Goal: Task Accomplishment & Management: Complete application form

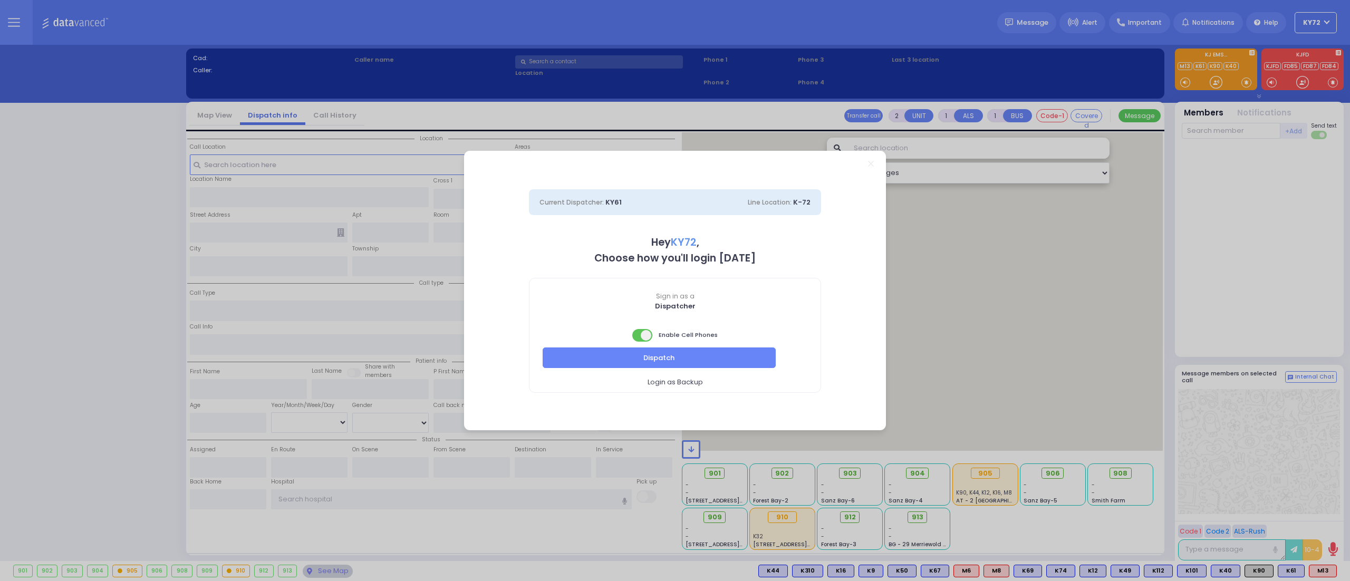
select select "10"
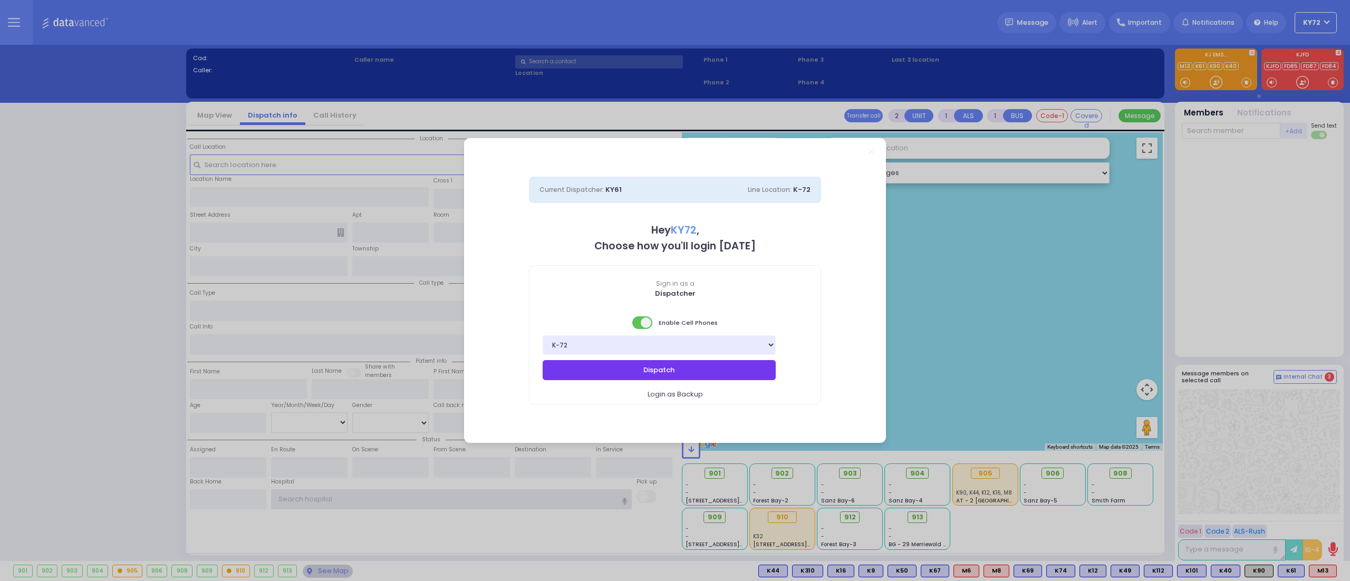
type input "KY72"
click at [690, 364] on button "Dispatch" at bounding box center [658, 370] width 233 height 20
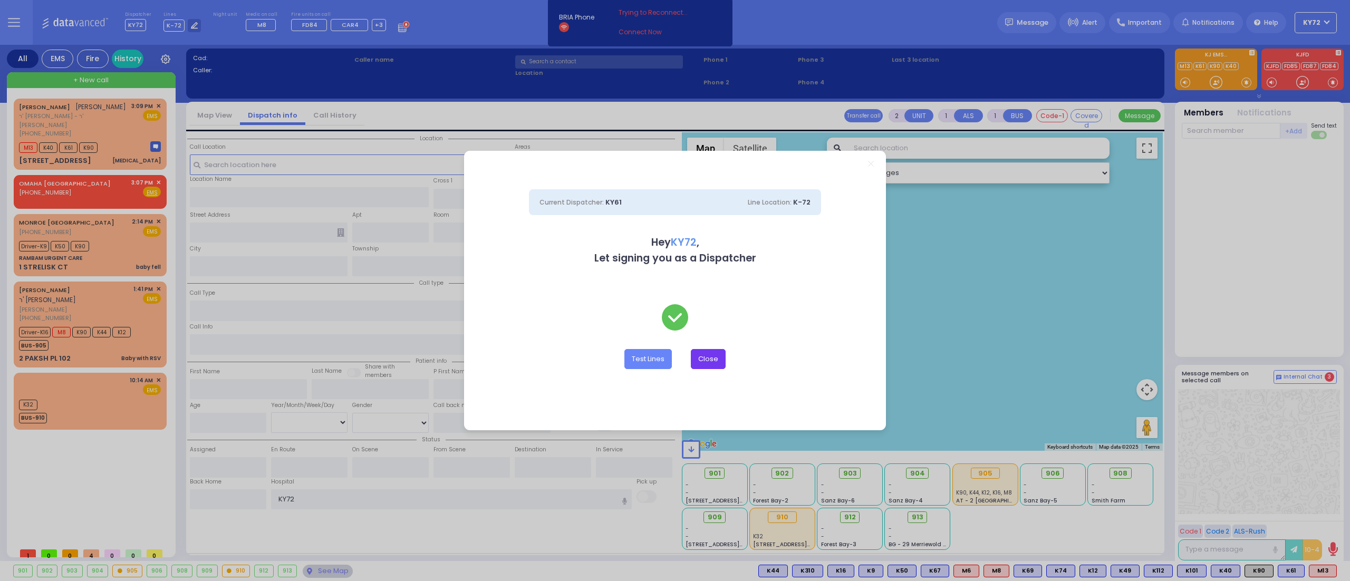
click at [697, 366] on button "Close" at bounding box center [708, 359] width 35 height 20
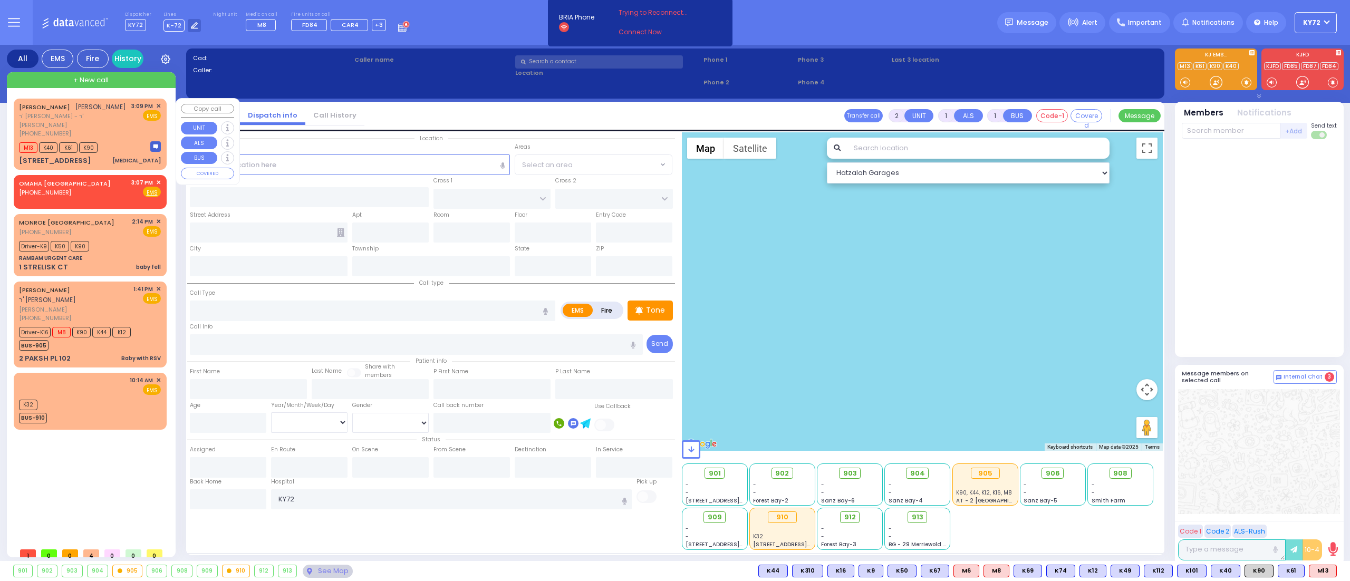
click at [119, 130] on div "[PERSON_NAME] [PERSON_NAME] ר' [PERSON_NAME] - ר' [PERSON_NAME] [PHONE_NUMBER] …" at bounding box center [90, 133] width 149 height 67
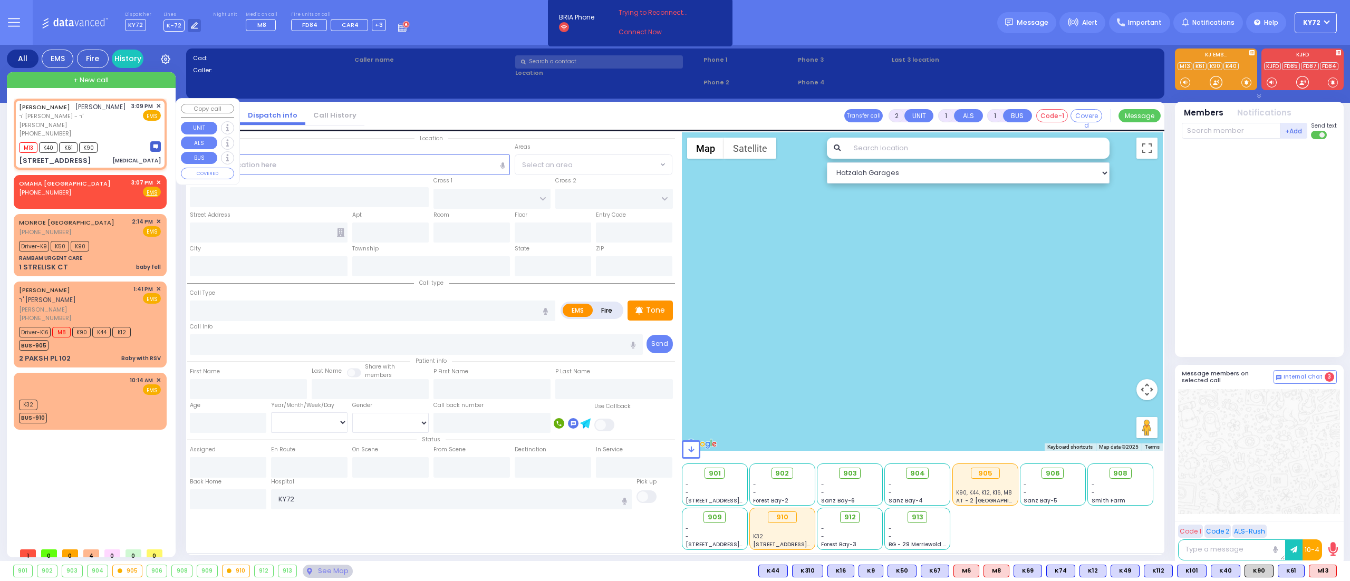
type input "3"
select select
type input "[MEDICAL_DATA]"
radio input "true"
type input "[PERSON_NAME]"
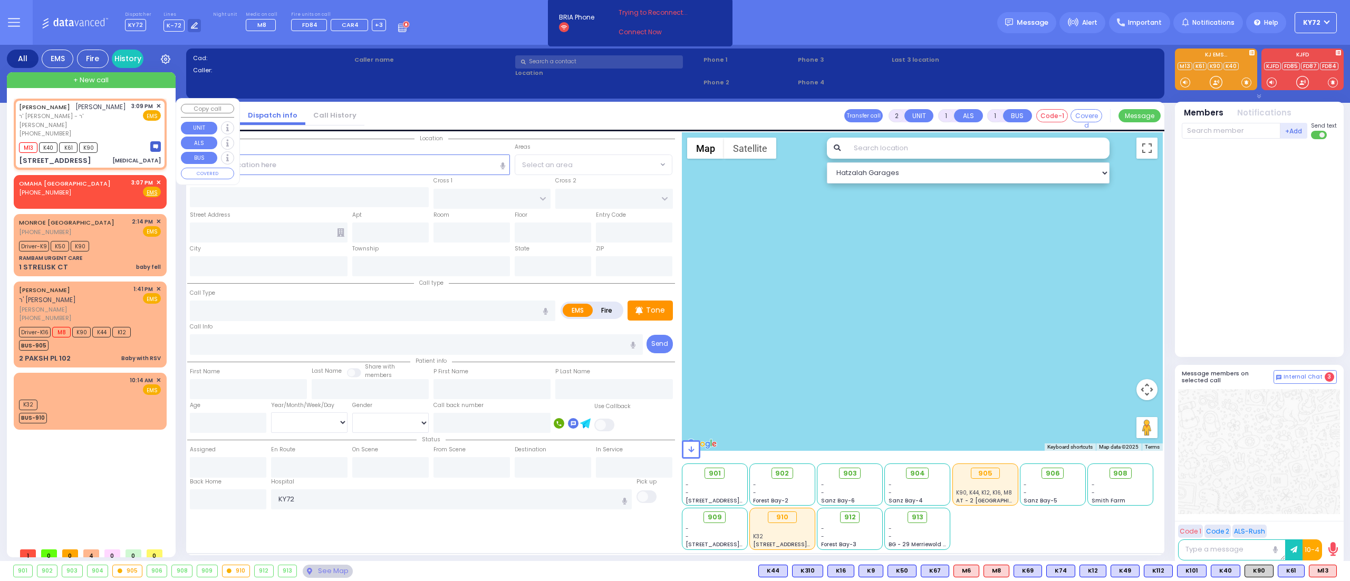
type input "WEINBERGER"
select select
type input "15:09"
type input "15:10"
type input "FILLMORE COURT"
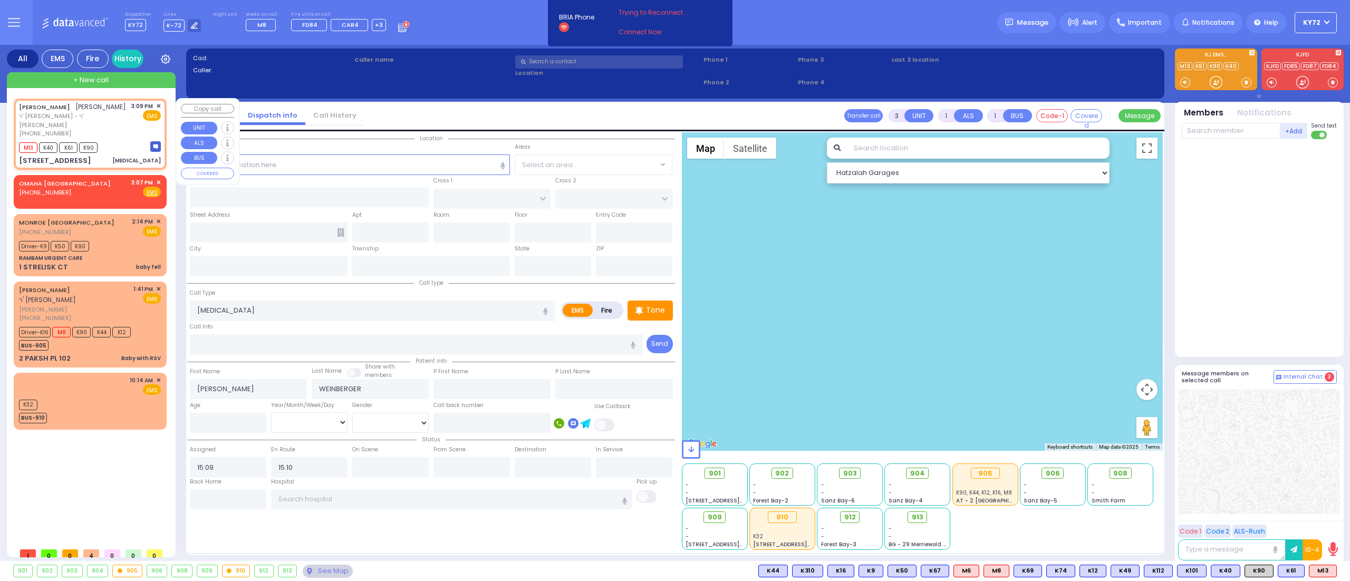
type input "[STREET_ADDRESS]"
type input "105"
type input "Monroe"
type input "[US_STATE]"
type input "10950"
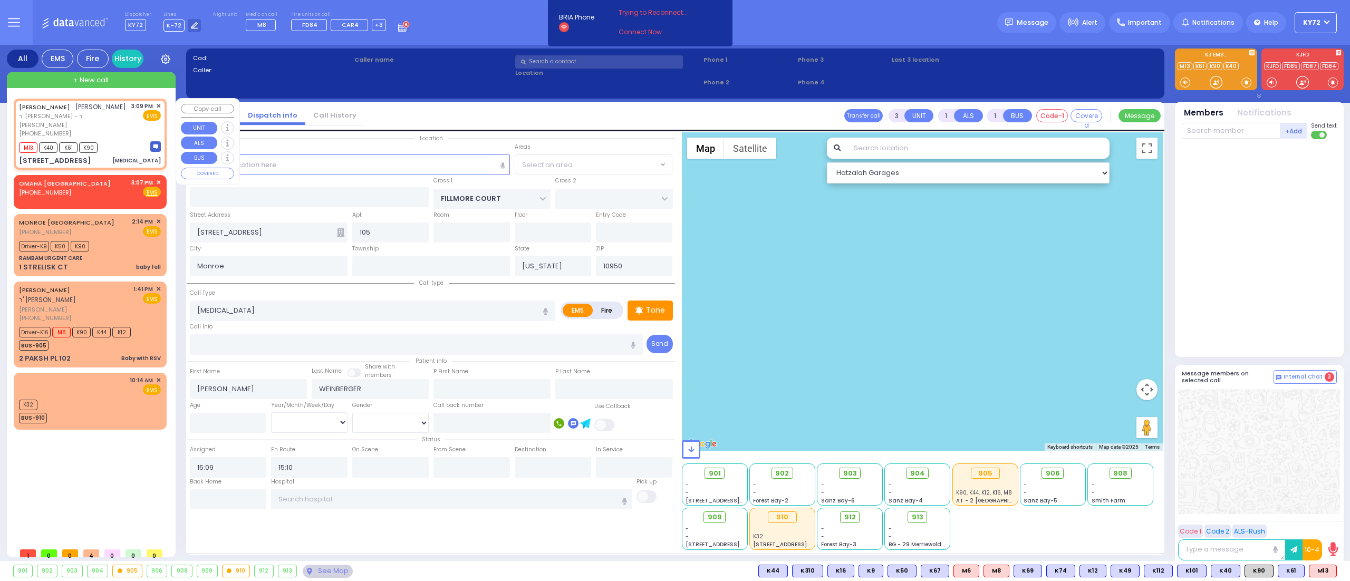
select select "Hatzalah Garages"
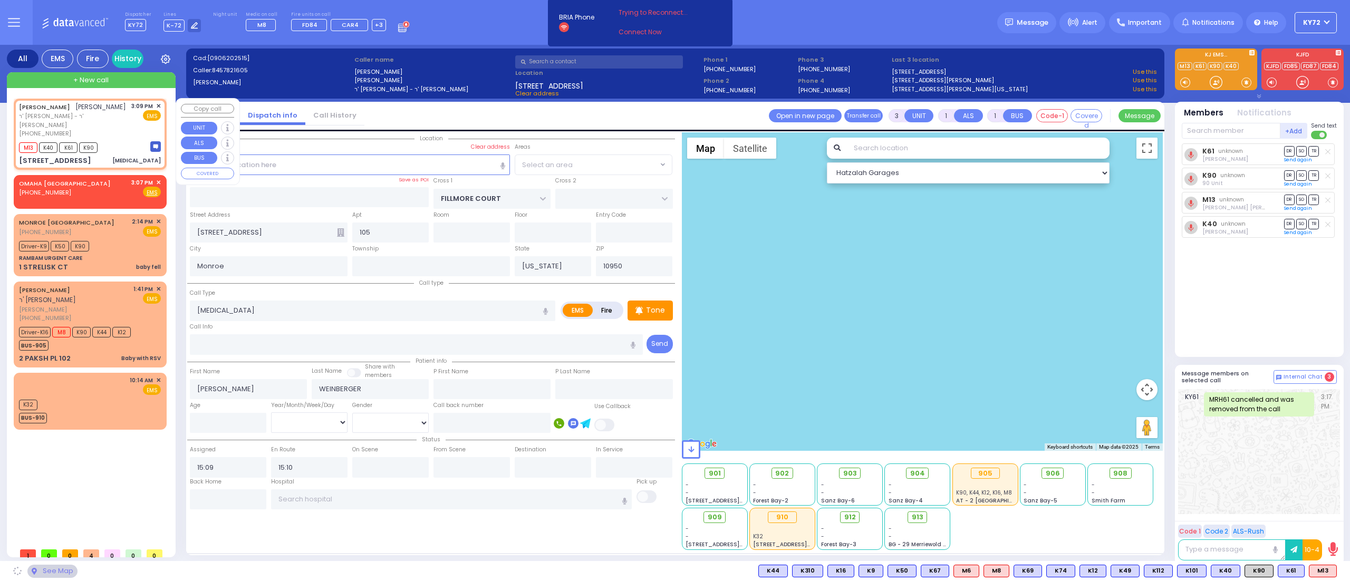
select select "SECTION 2"
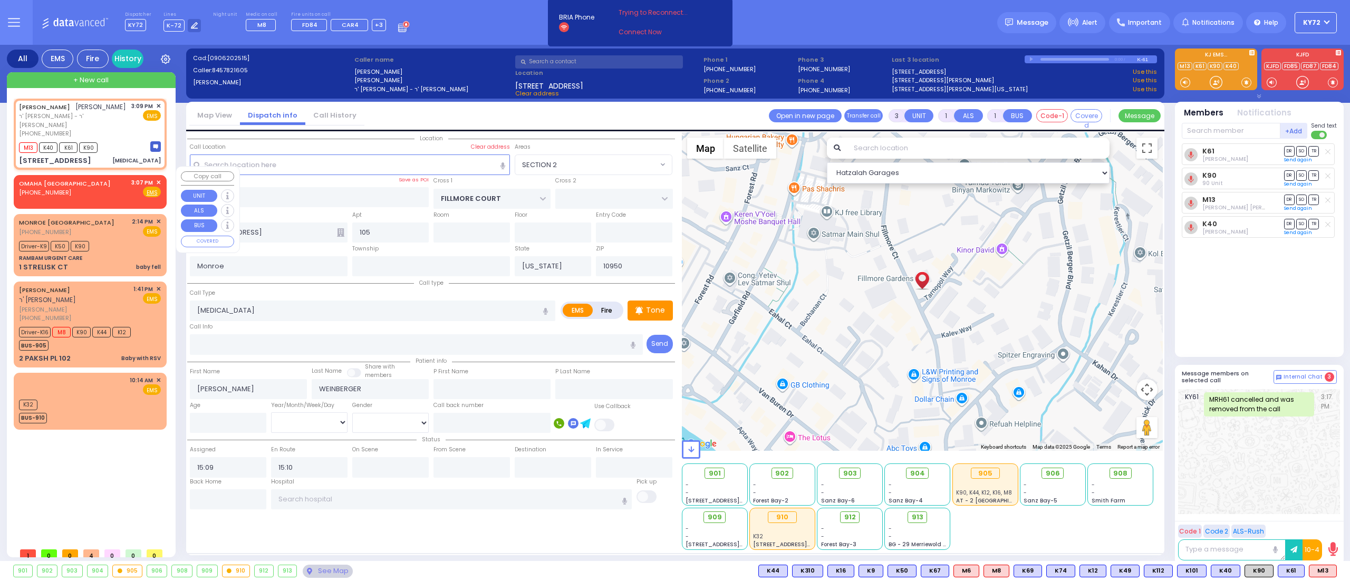
click at [94, 185] on div "OMAHA [GEOGRAPHIC_DATA] [PHONE_NUMBER] 3:07 PM ✕ Fire EMS" at bounding box center [90, 188] width 142 height 20
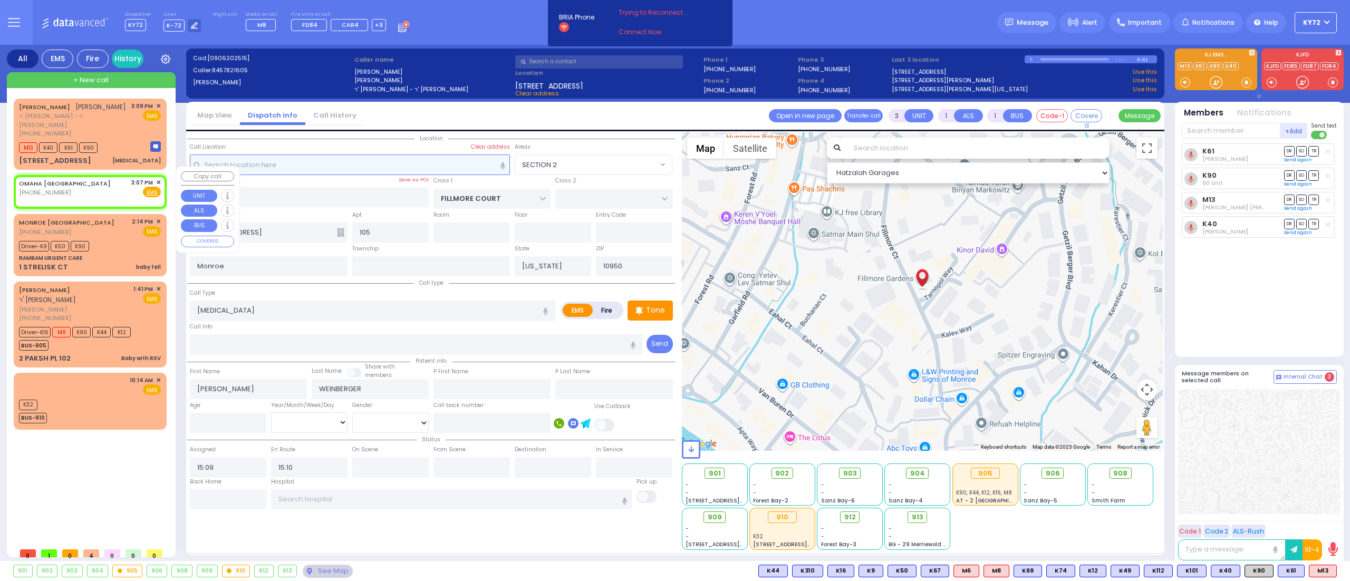
type input "2"
select select
radio input "true"
select select
type input "15:07"
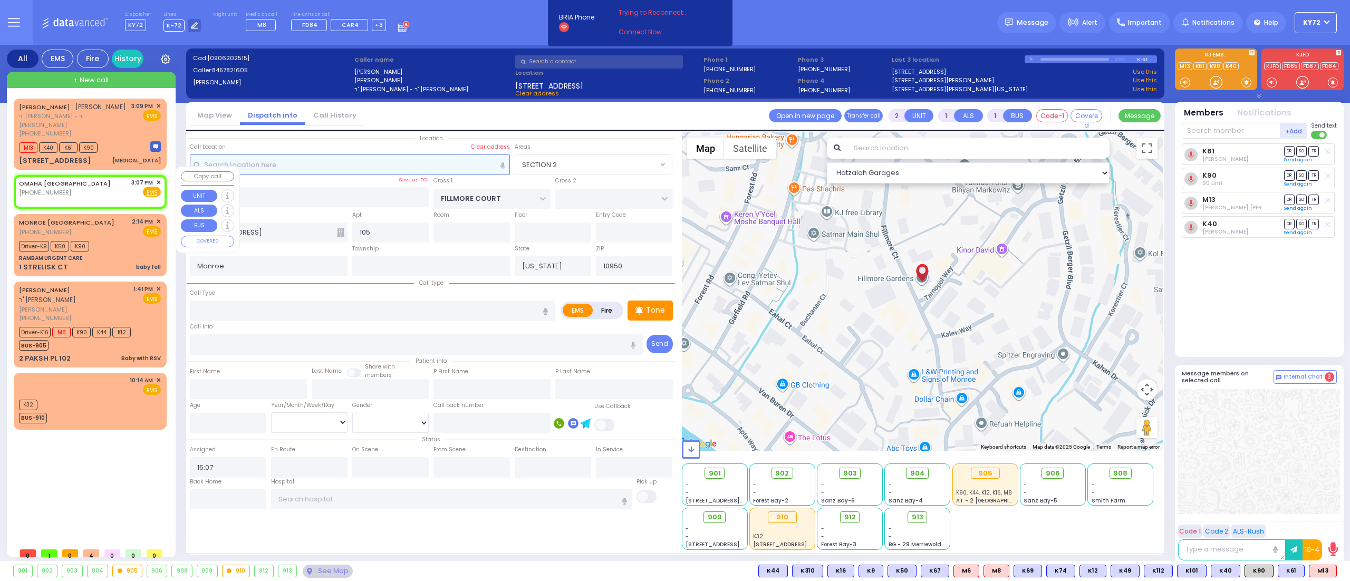
select select "Hatzalah Garages"
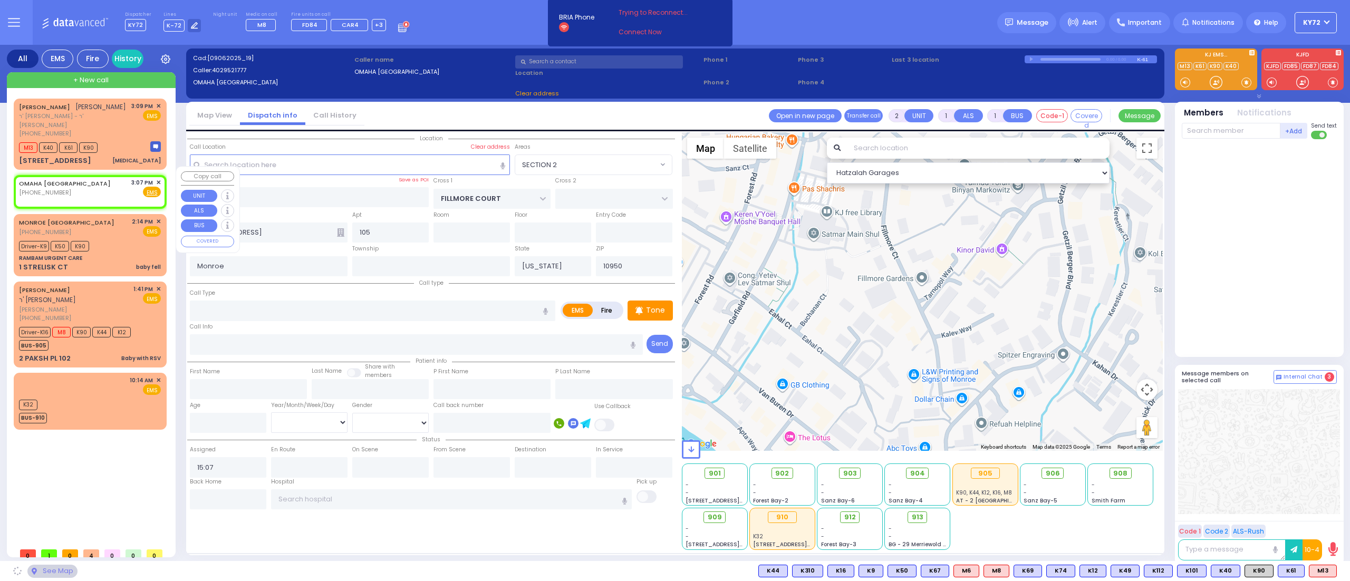
click at [161, 177] on div "OMAHA [GEOGRAPHIC_DATA] [PHONE_NUMBER] 3:07 PM ✕ Fire EMS" at bounding box center [90, 190] width 149 height 27
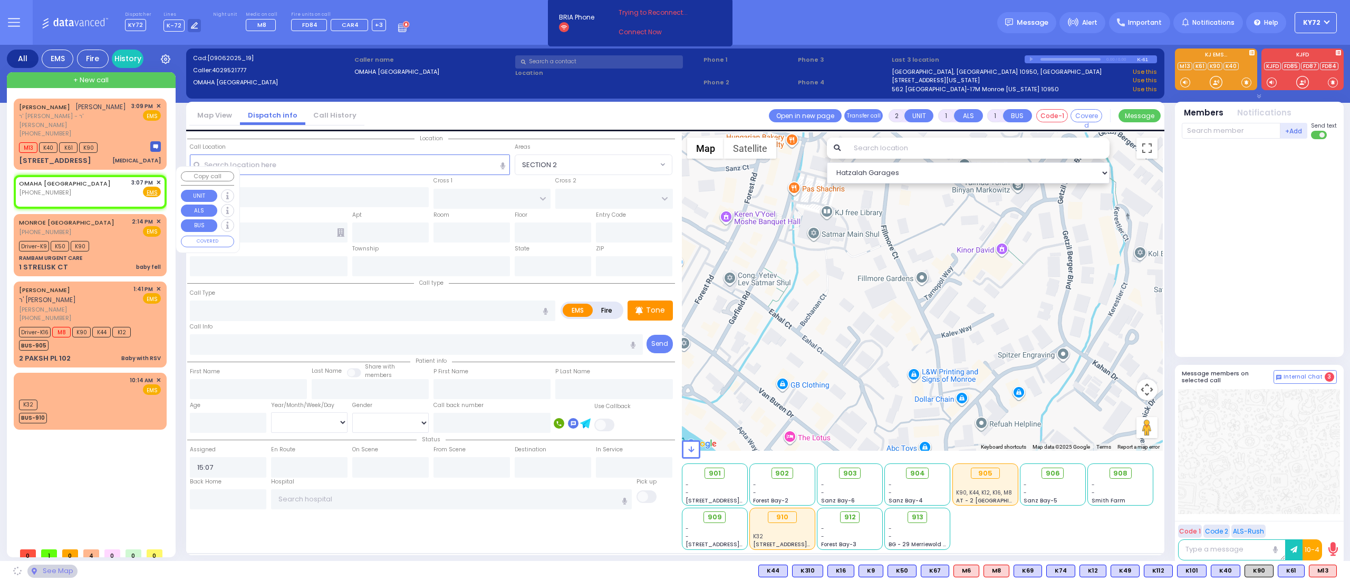
select select
radio input "true"
select select
click at [160, 178] on span "✕" at bounding box center [158, 182] width 5 height 9
select select "Hatzalah Garages"
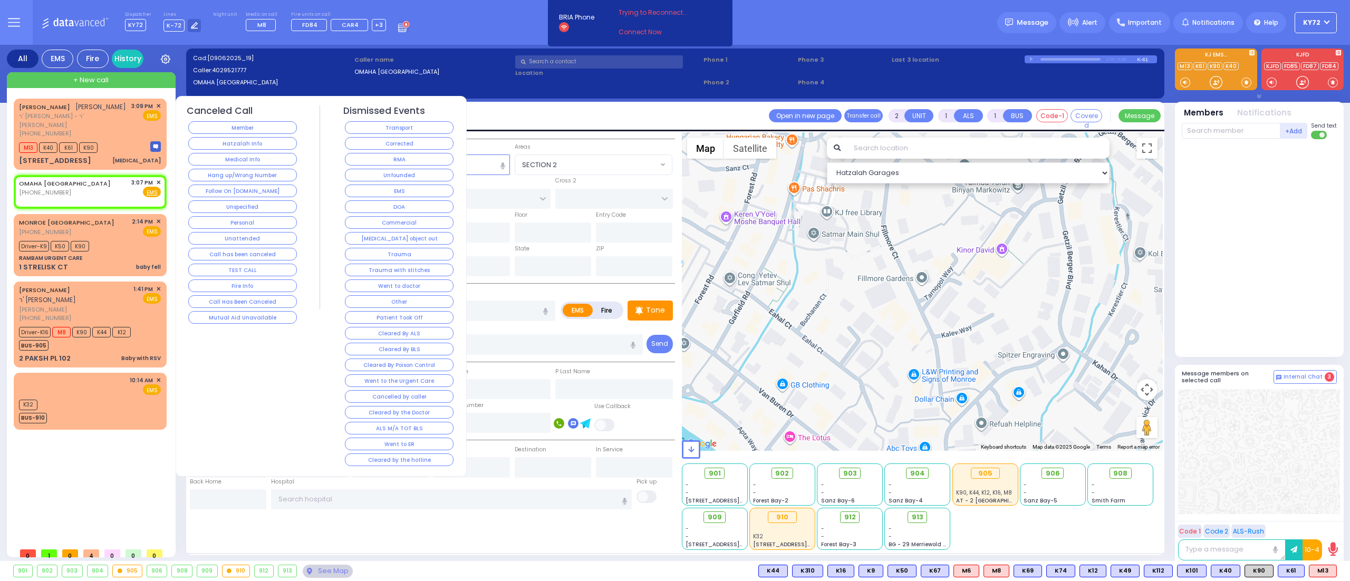
click at [218, 169] on div "Hang up/Wrong Number" at bounding box center [243, 175] width 112 height 16
click at [222, 163] on button "Medical Info" at bounding box center [242, 159] width 109 height 13
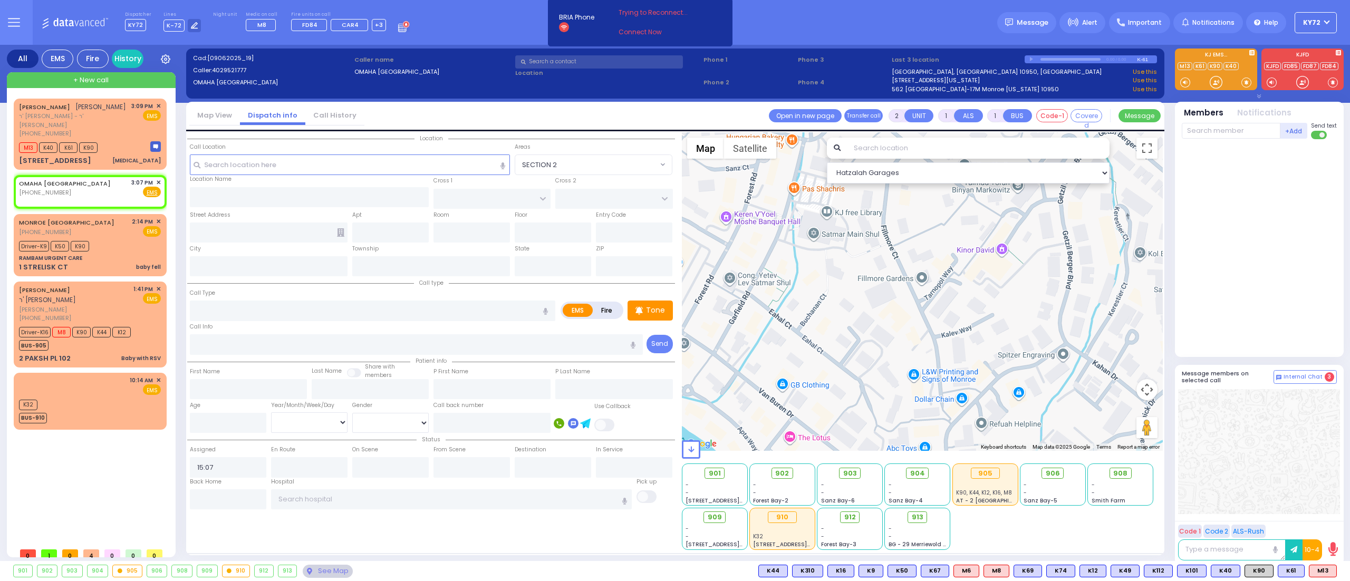
select select
radio input "true"
select select
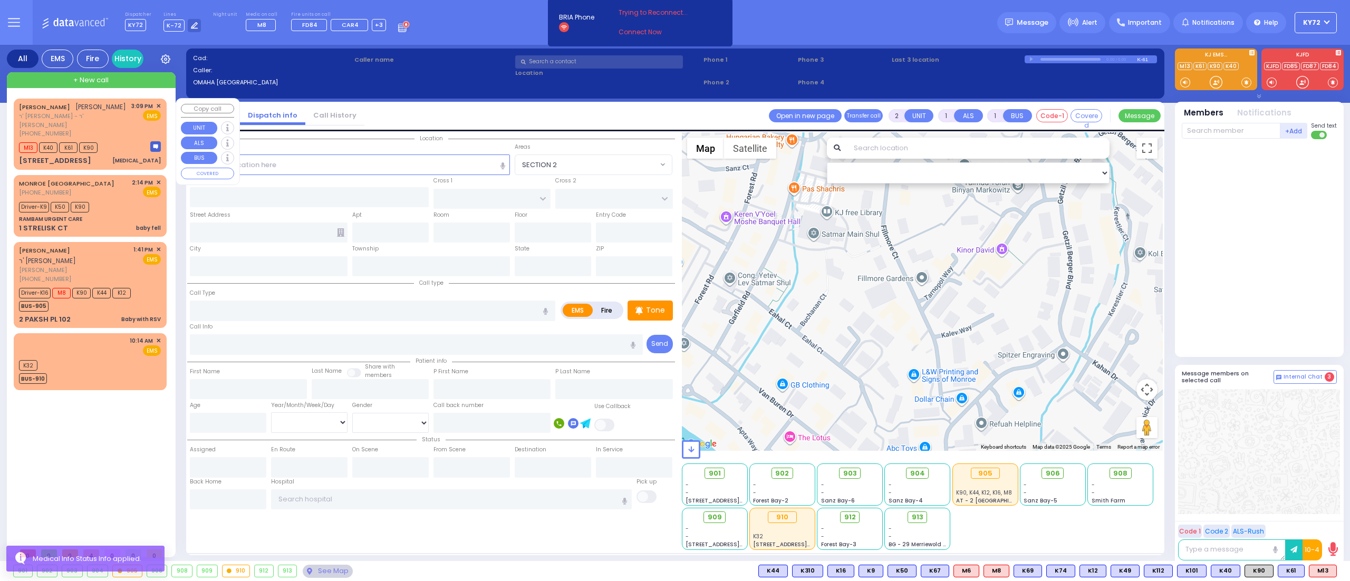
click at [125, 156] on div "[STREET_ADDRESS] [MEDICAL_DATA]" at bounding box center [90, 161] width 142 height 11
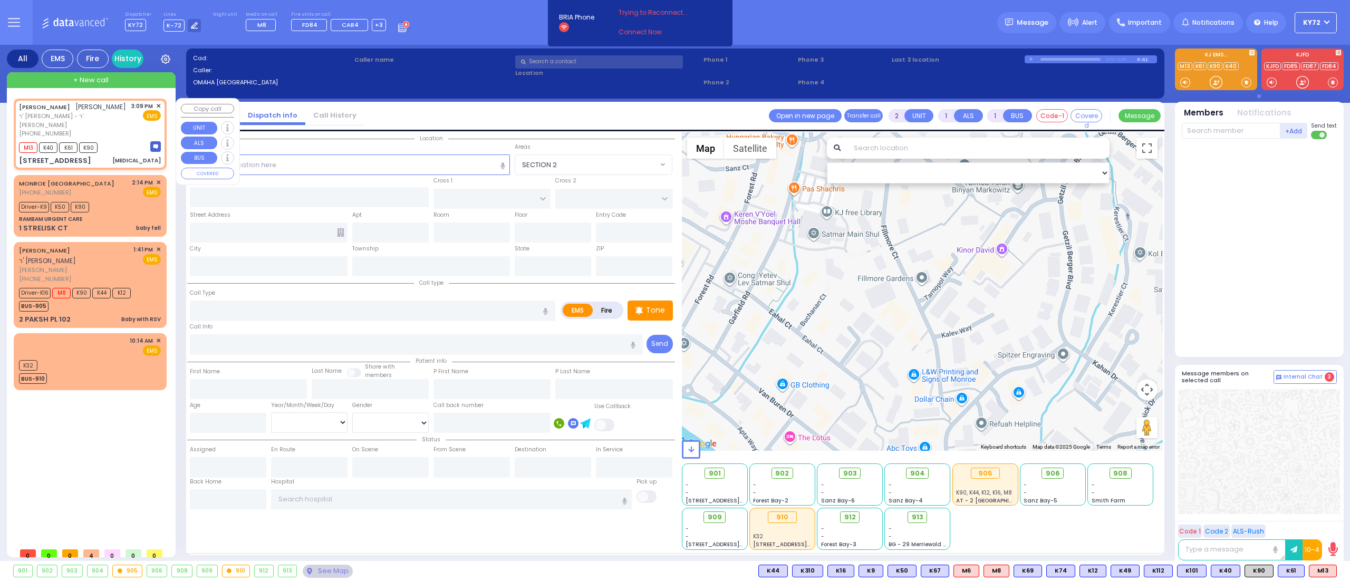
type input "3"
select select
type input "[MEDICAL_DATA]"
radio input "true"
type input "[PERSON_NAME]"
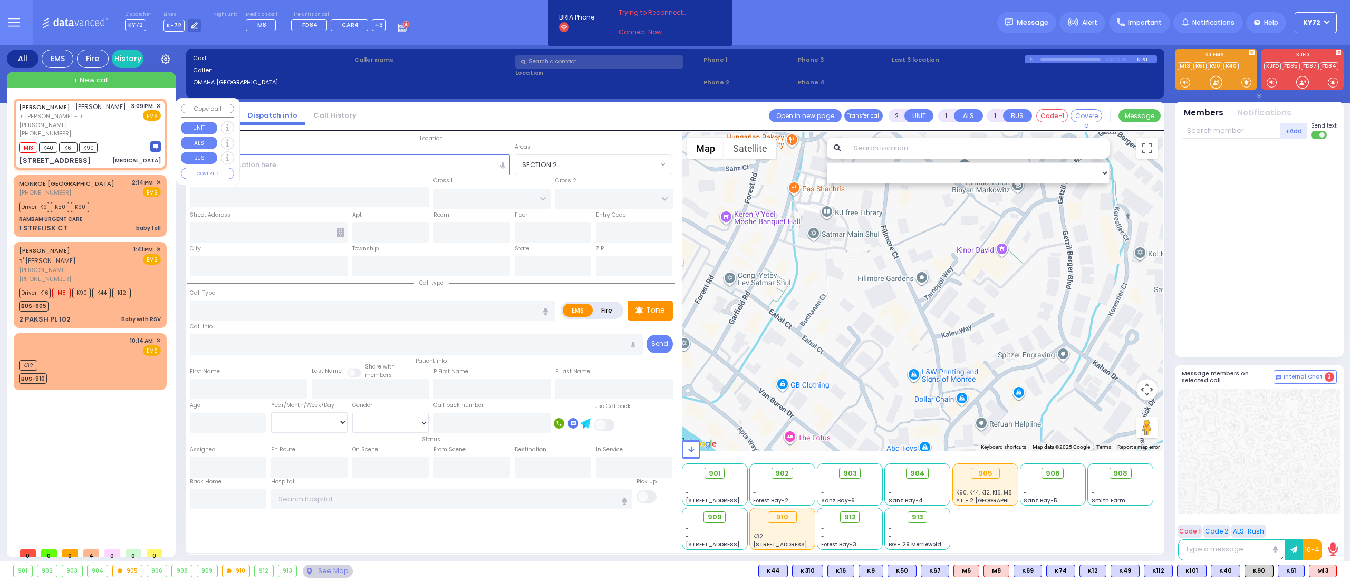
type input "WEINBERGER"
select select
type input "15:09"
type input "15:10"
select select "Hatzalah Garages"
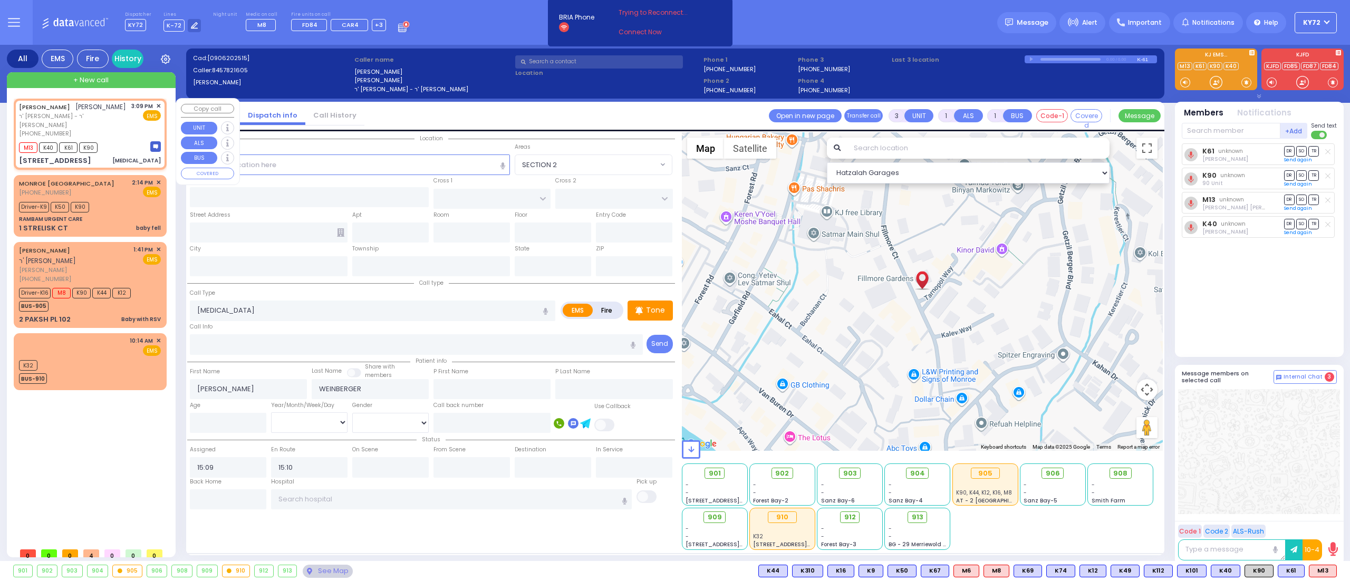
type input "FILLMORE COURT"
type input "[STREET_ADDRESS]"
type input "105"
type input "Monroe"
type input "[US_STATE]"
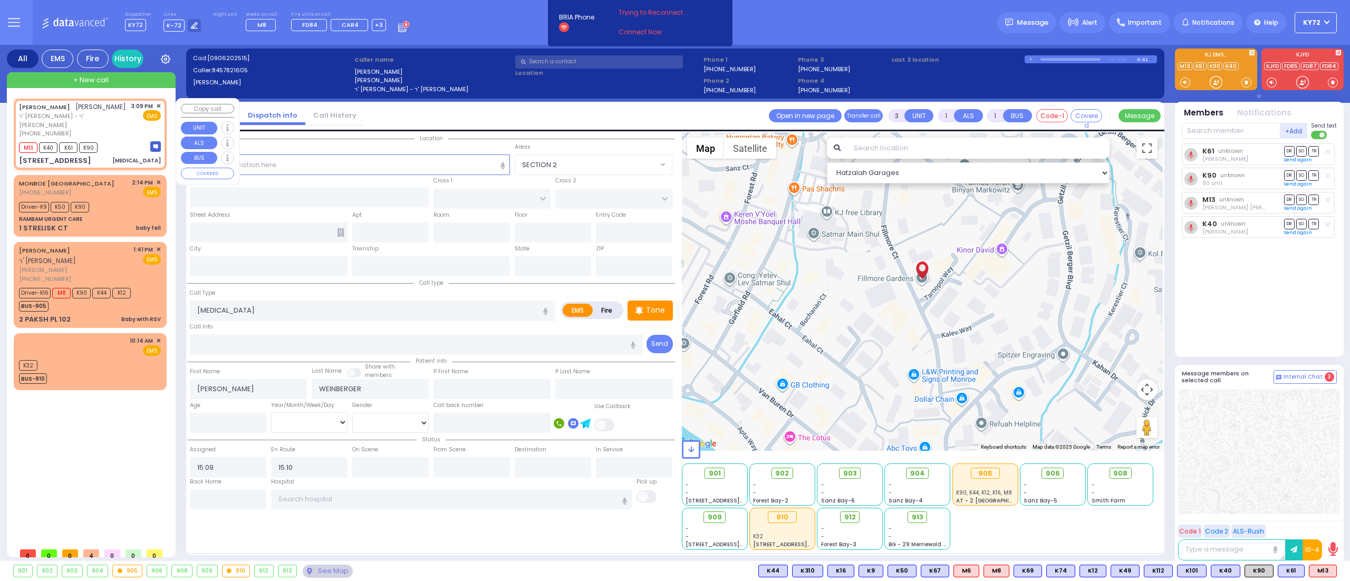
type input "10950"
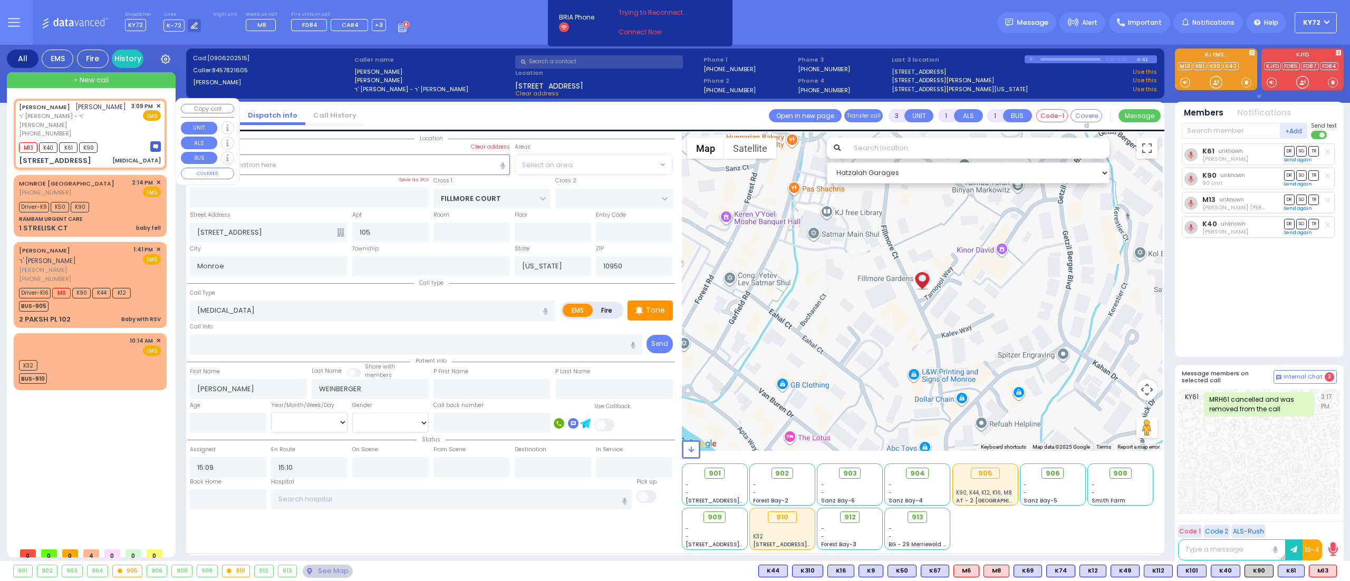
select select "SECTION 2"
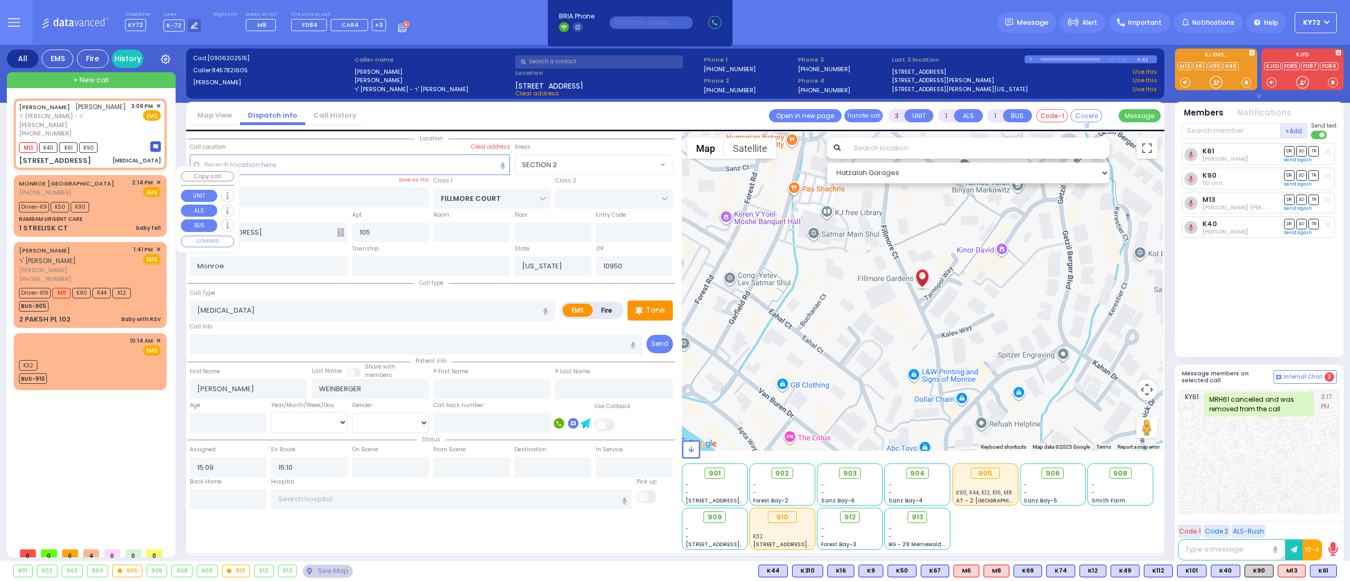
click at [321, 578] on div "901 902 903 904 905 906" at bounding box center [675, 571] width 1350 height 20
click at [321, 569] on div "See Map" at bounding box center [328, 571] width 50 height 13
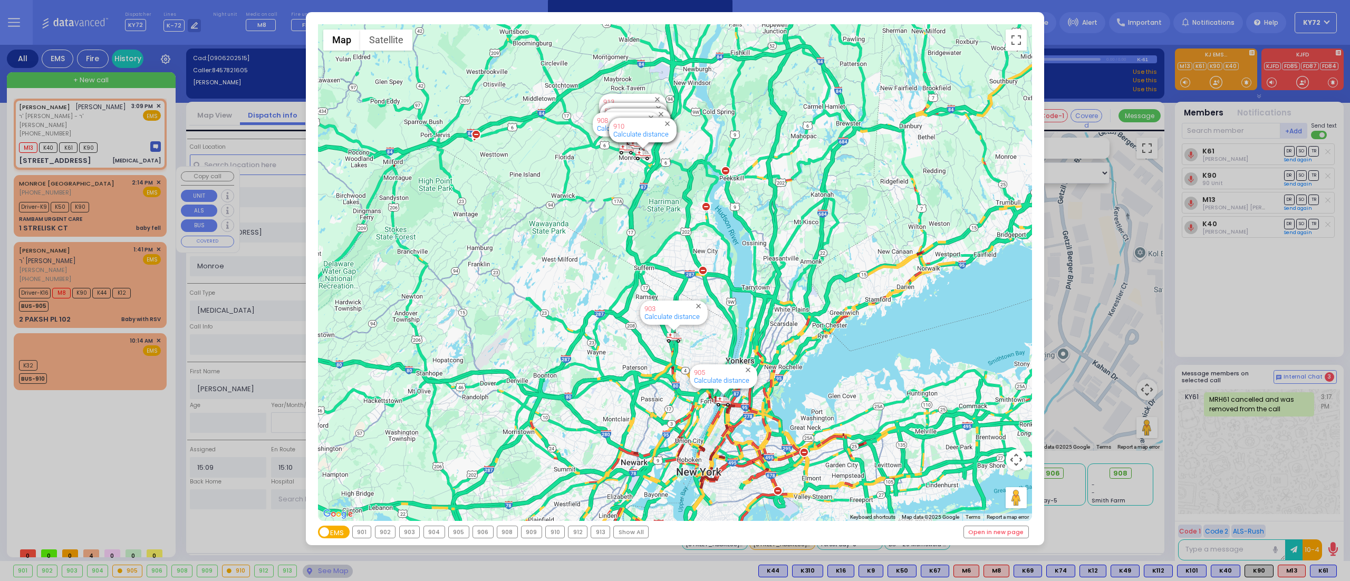
click at [123, 210] on div "← Move left → Move right ↑ Move up ↓ Move down + Zoom in - Zoom out Home Jump l…" at bounding box center [675, 290] width 1350 height 581
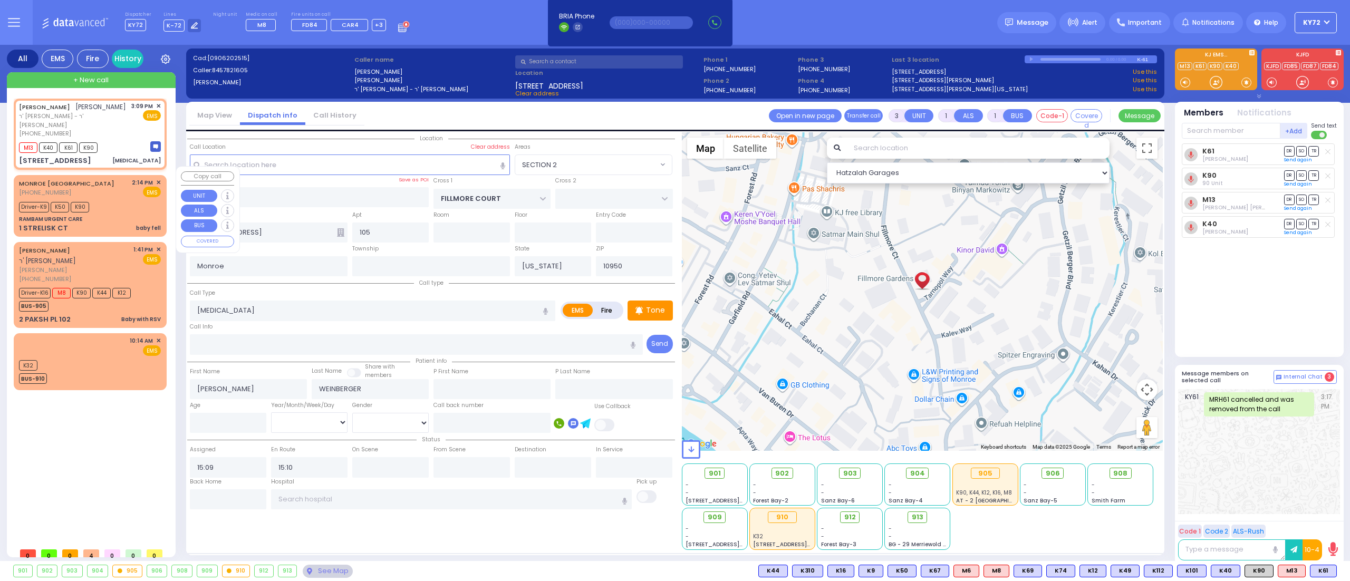
click at [125, 204] on div "MONROE [GEOGRAPHIC_DATA] [PHONE_NUMBER] 2:14 PM ✕ EMS K50 K90" at bounding box center [90, 206] width 149 height 59
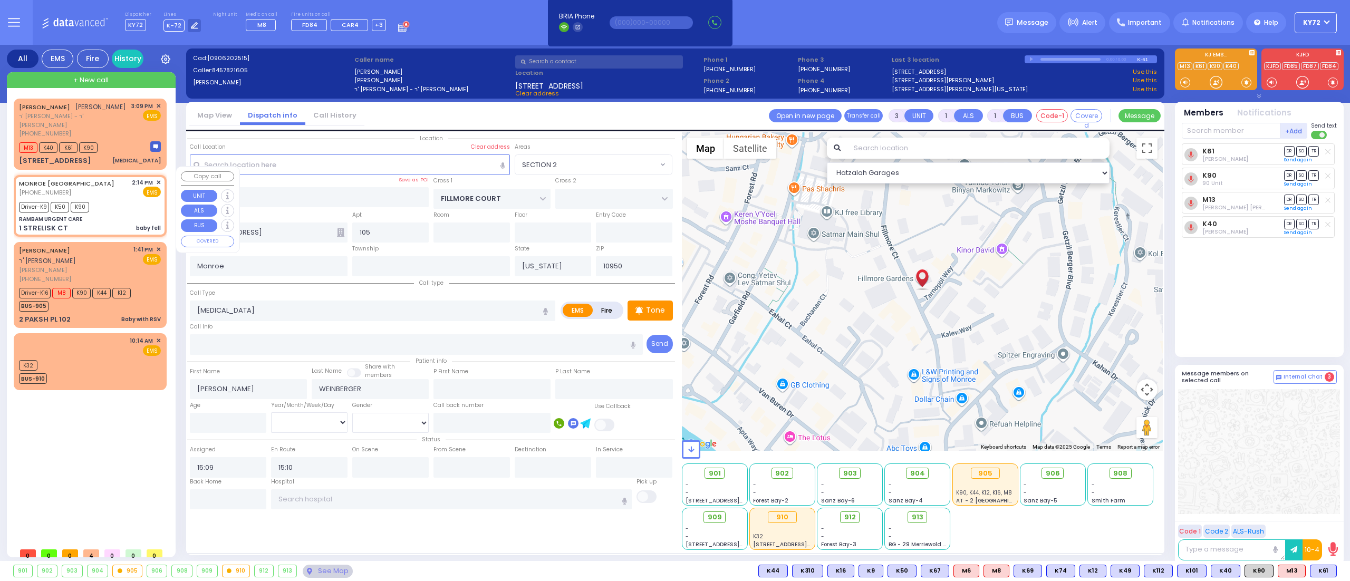
type input "6"
select select
type input "baby fell"
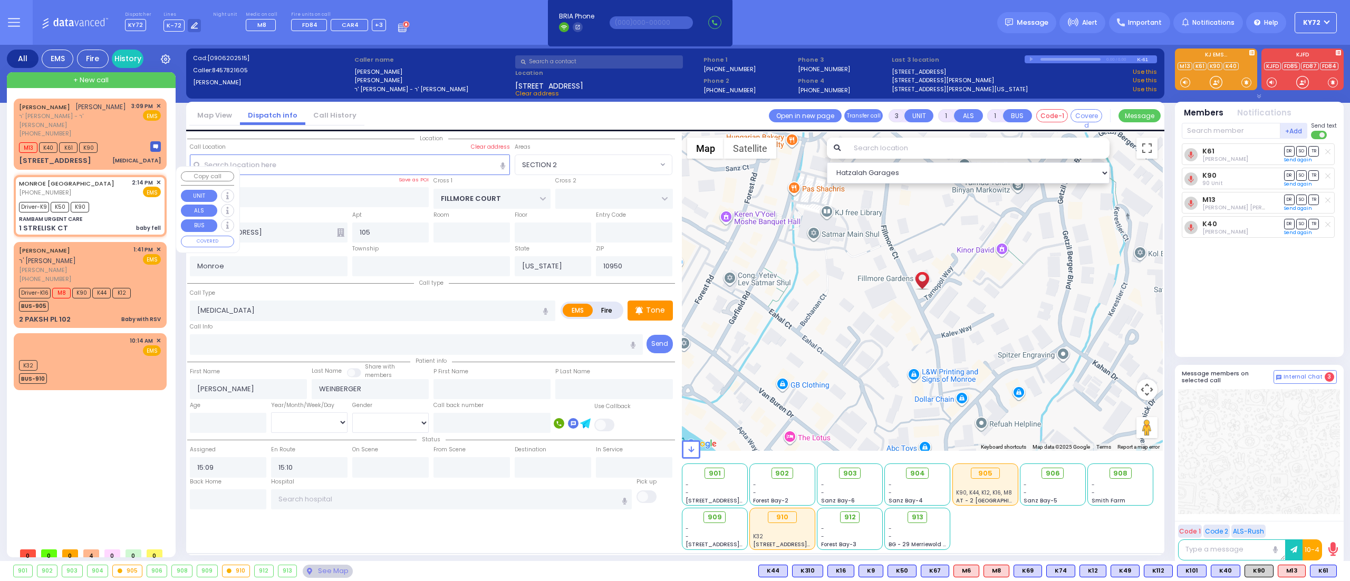
radio input "true"
type input "Hentchy"
type input "Kahan"
type input "3"
select select "Month"
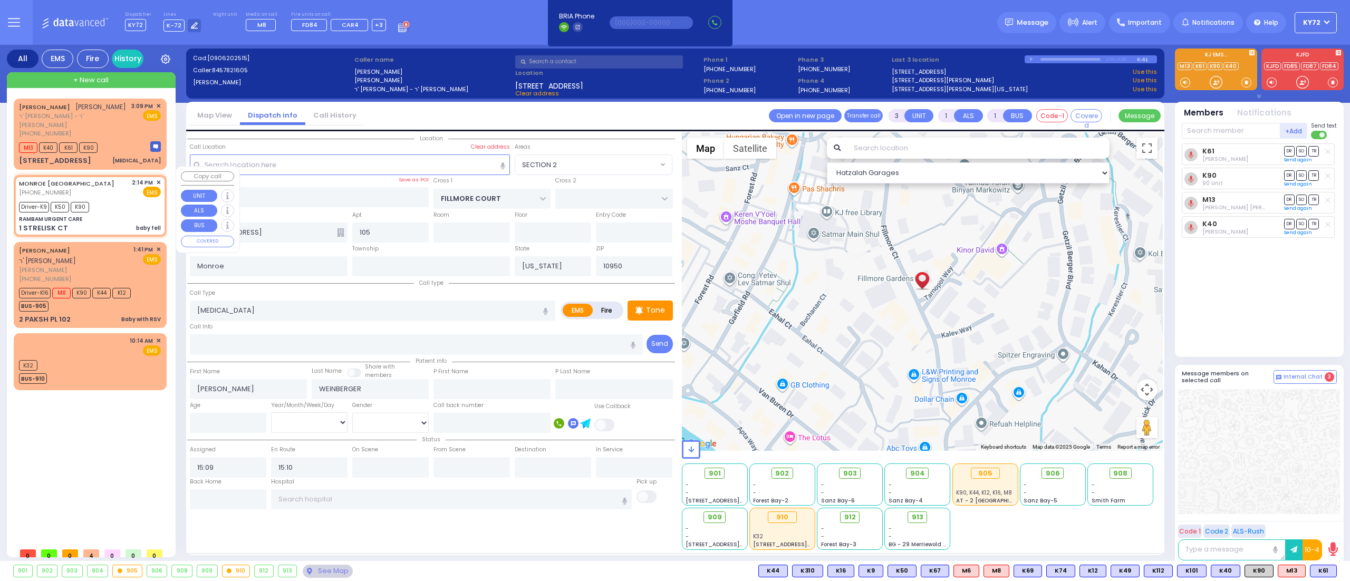
select select "[DEMOGRAPHIC_DATA]"
type input "14:14"
type input "14:16"
type input "14:20"
type input "14:35"
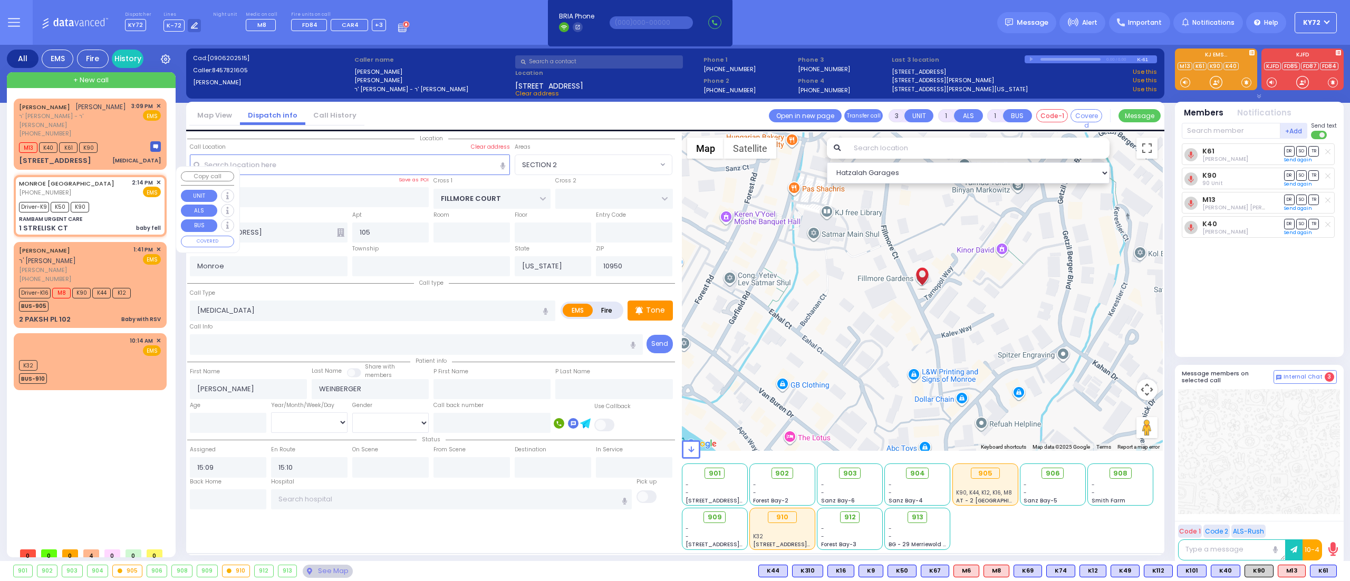
type input "15:15"
type input "16:00"
type input "[GEOGRAPHIC_DATA] [GEOGRAPHIC_DATA] Paramus Paramus"
select select "Hatzalah Garages"
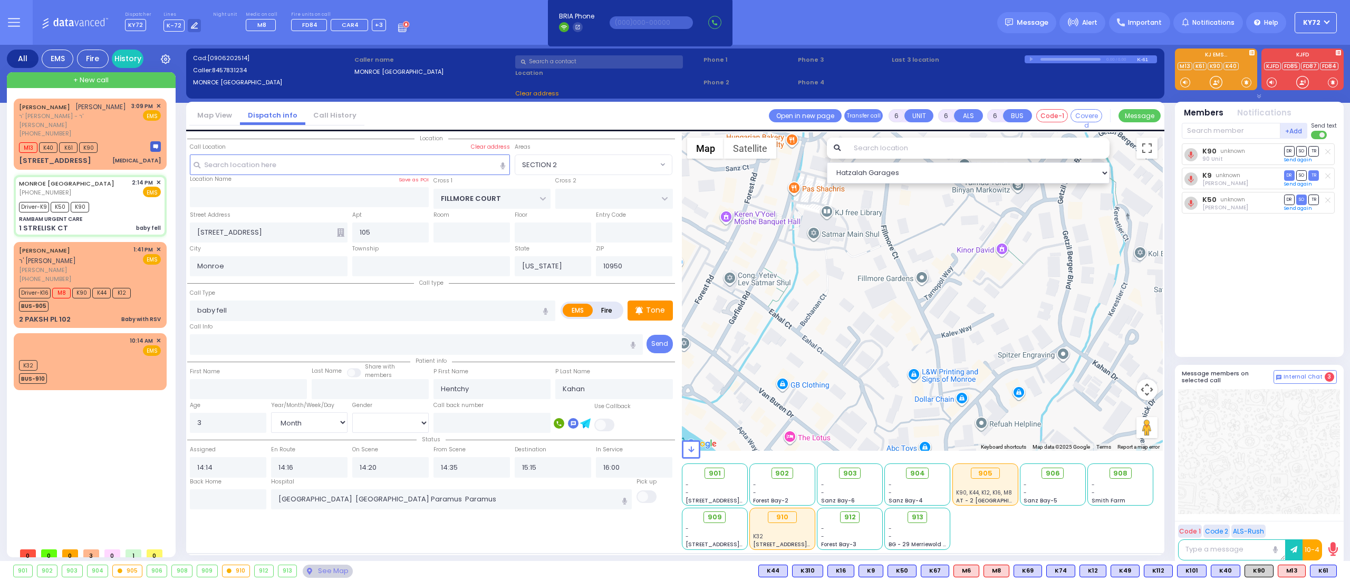
type input "RAMBAM URGENT CARE"
type input "FOREST RD"
type input "1 STRELISK CT"
type input "[PERSON_NAME]"
select select
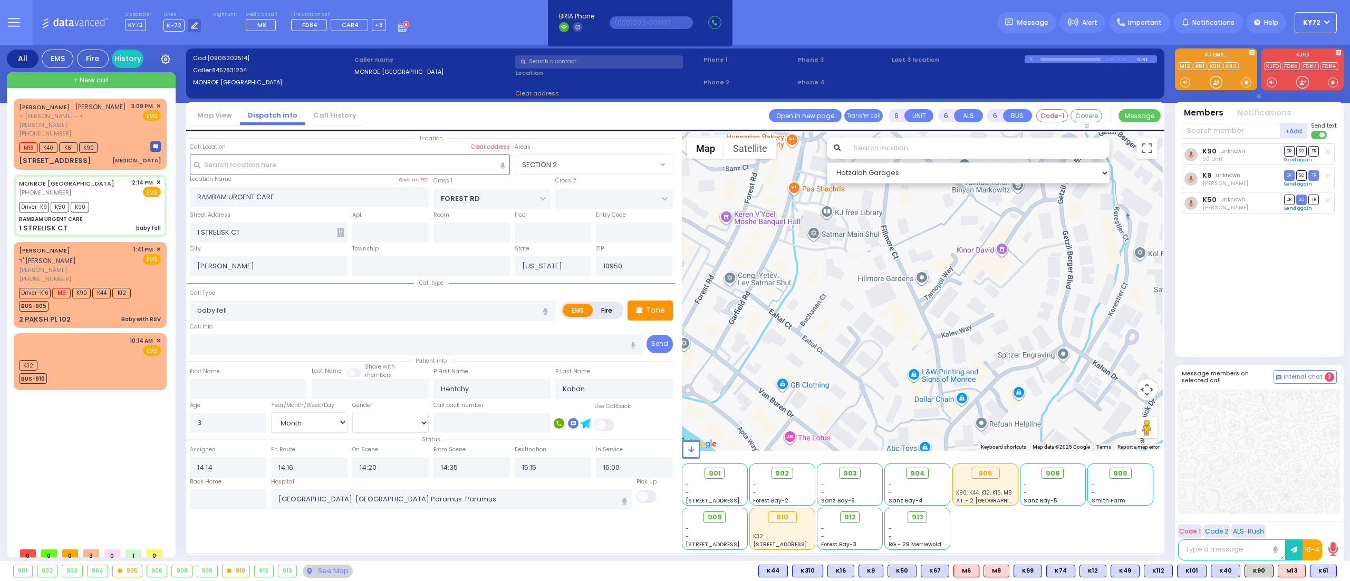
radio input "true"
select select "Month"
select select "[DEMOGRAPHIC_DATA]"
select select "MONROE"
select select "Hatzalah Garages"
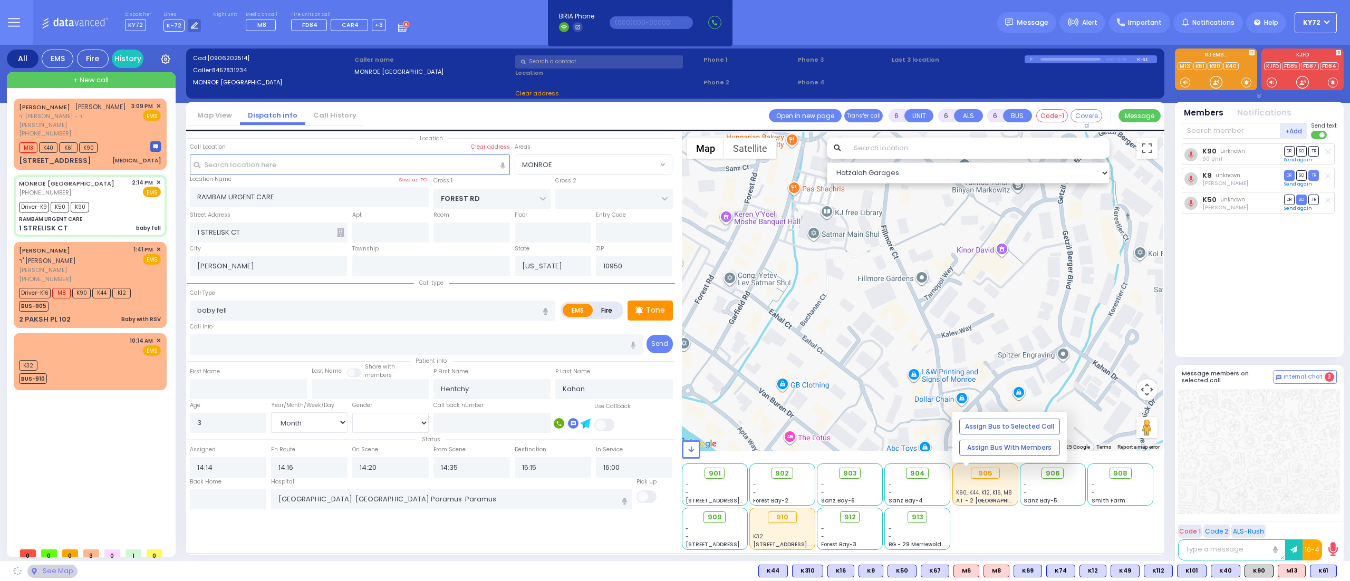
select select "MONROE"
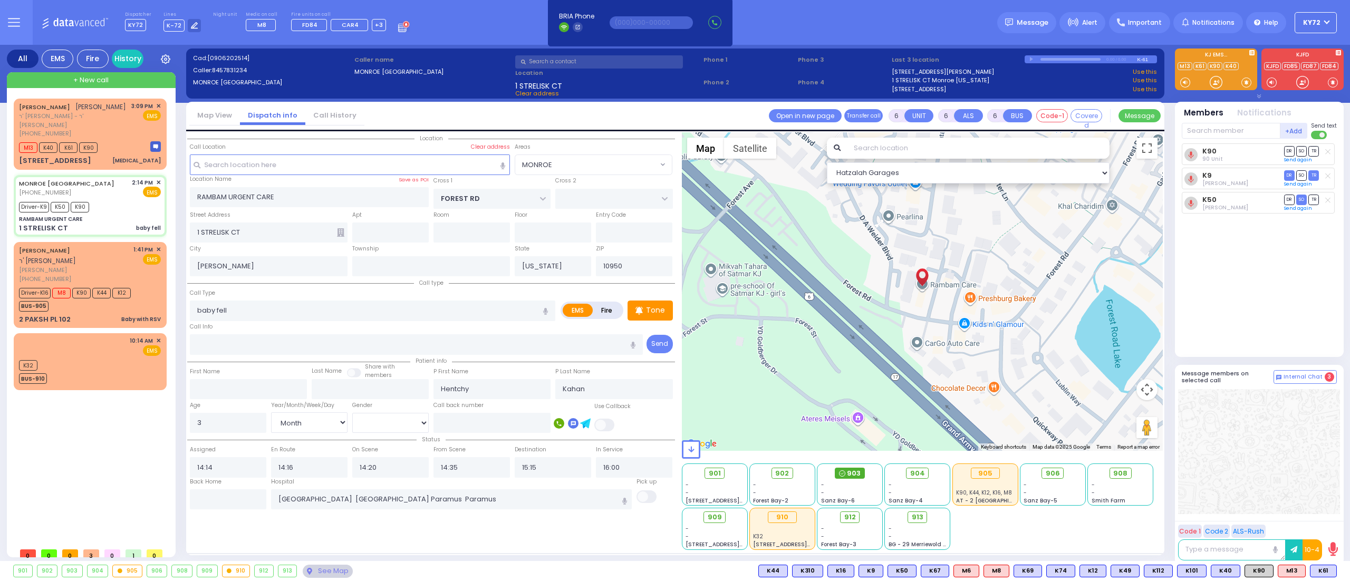
click at [857, 472] on span "903" at bounding box center [854, 473] width 14 height 11
click at [330, 568] on div "See Map" at bounding box center [328, 571] width 50 height 13
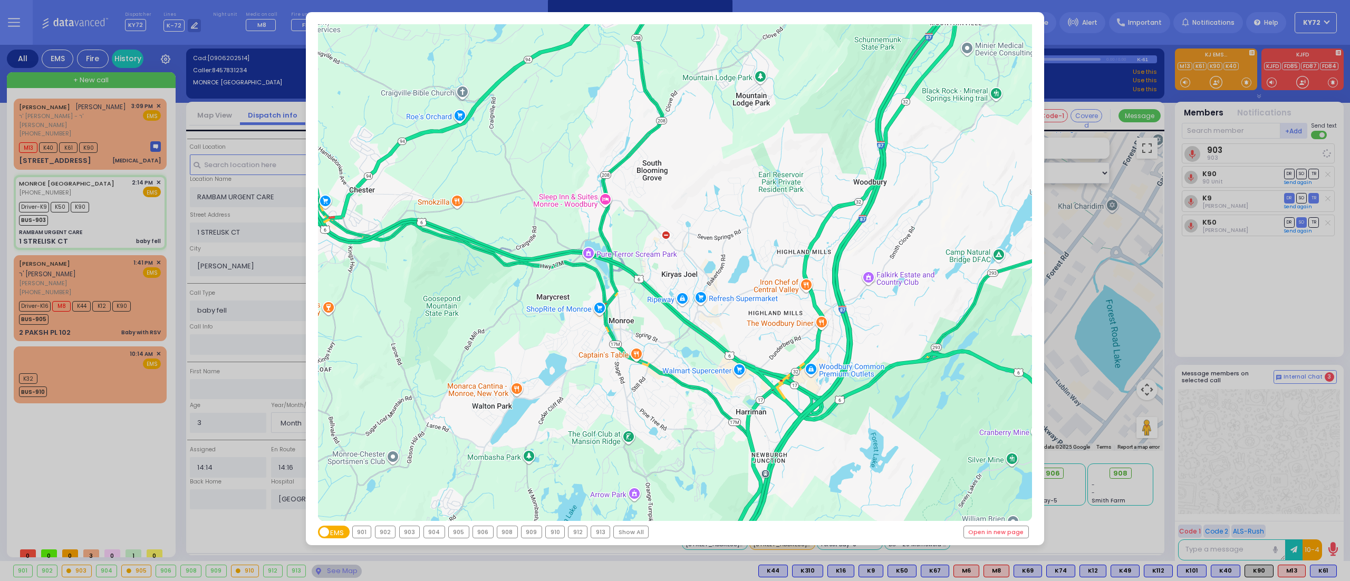
select select
radio input "true"
select select "Month"
select select "[DEMOGRAPHIC_DATA]"
select select "Hatzalah Garages"
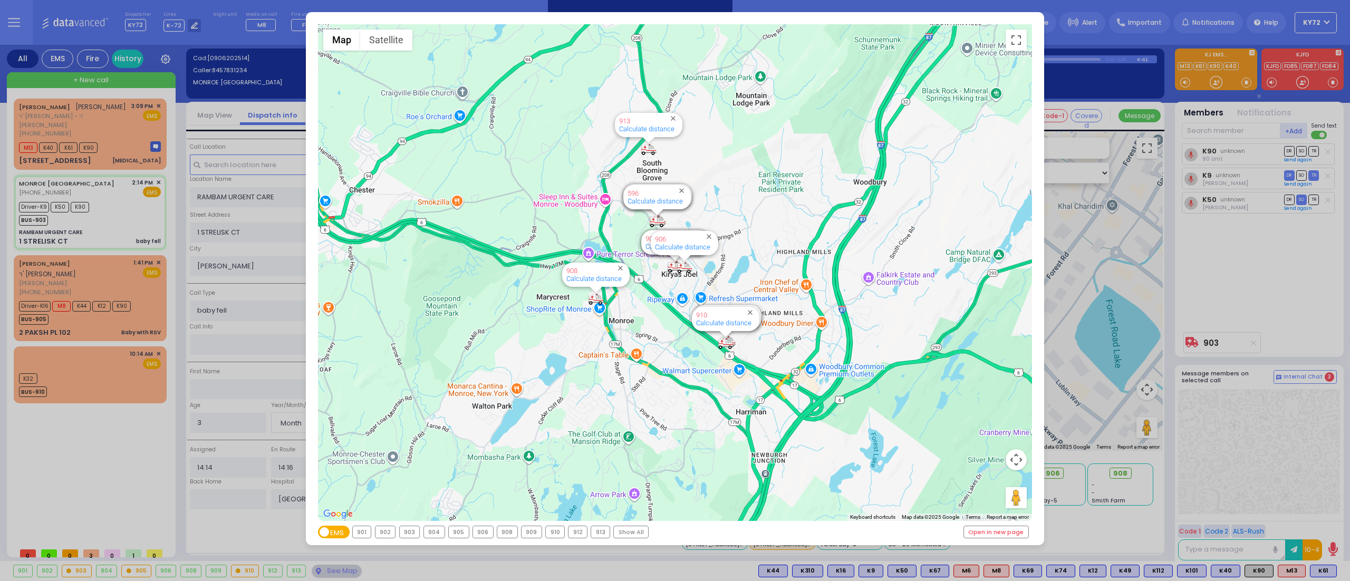
select select
radio input "true"
select select "Month"
select select "[DEMOGRAPHIC_DATA]"
select select "Hatzalah Garages"
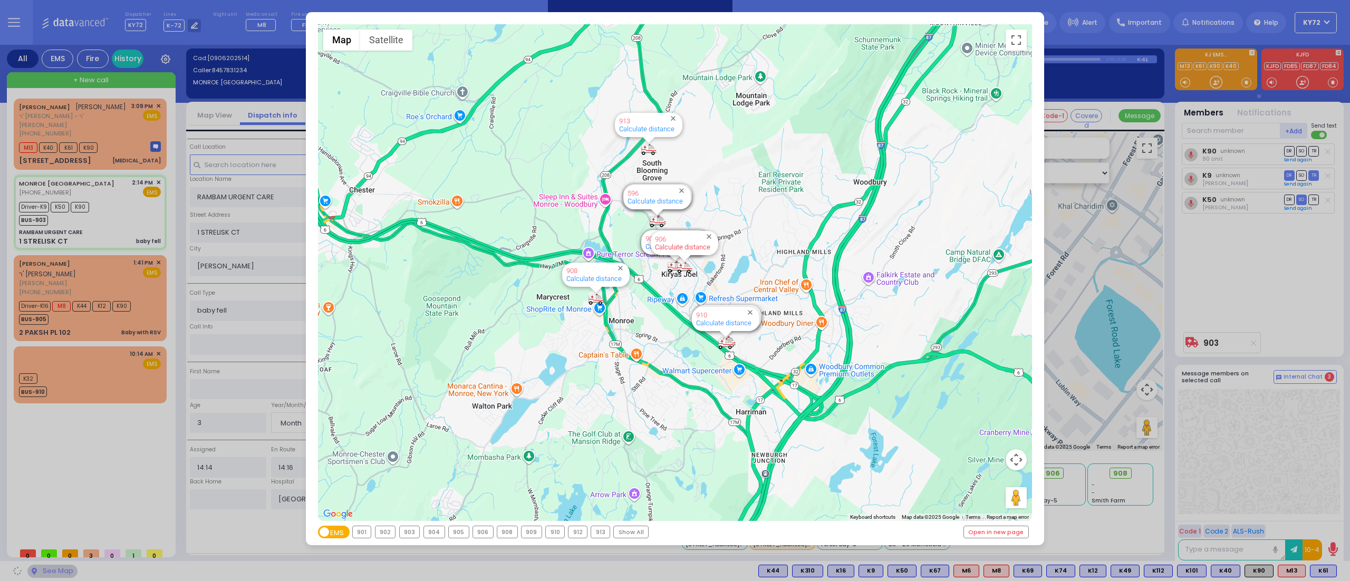
select select
radio input "true"
select select "Month"
select select "[DEMOGRAPHIC_DATA]"
select select "Hatzalah Garages"
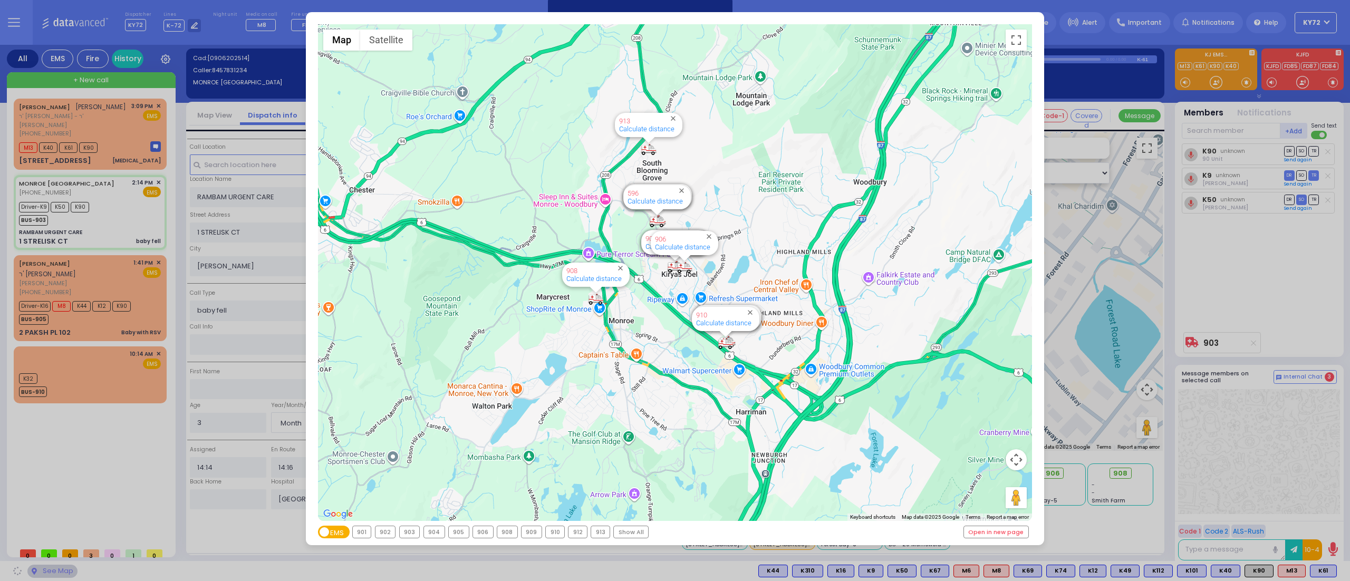
select select "MONROE"
select select
radio input "true"
select select "Month"
select select "[DEMOGRAPHIC_DATA]"
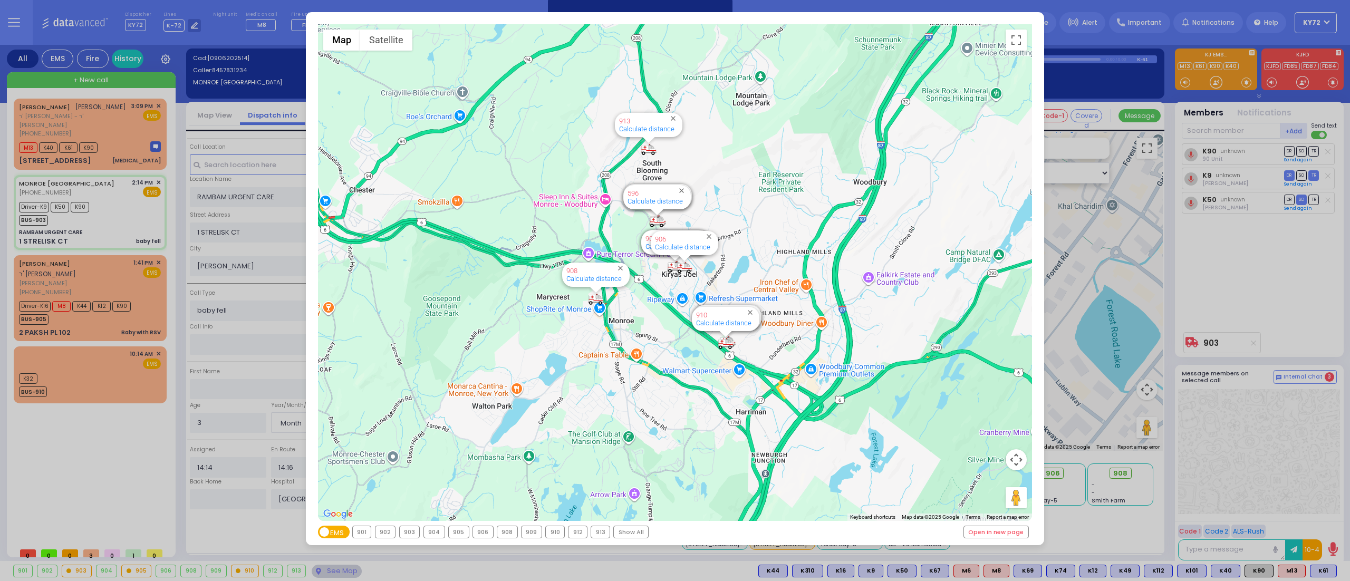
select select "Hatzalah Garages"
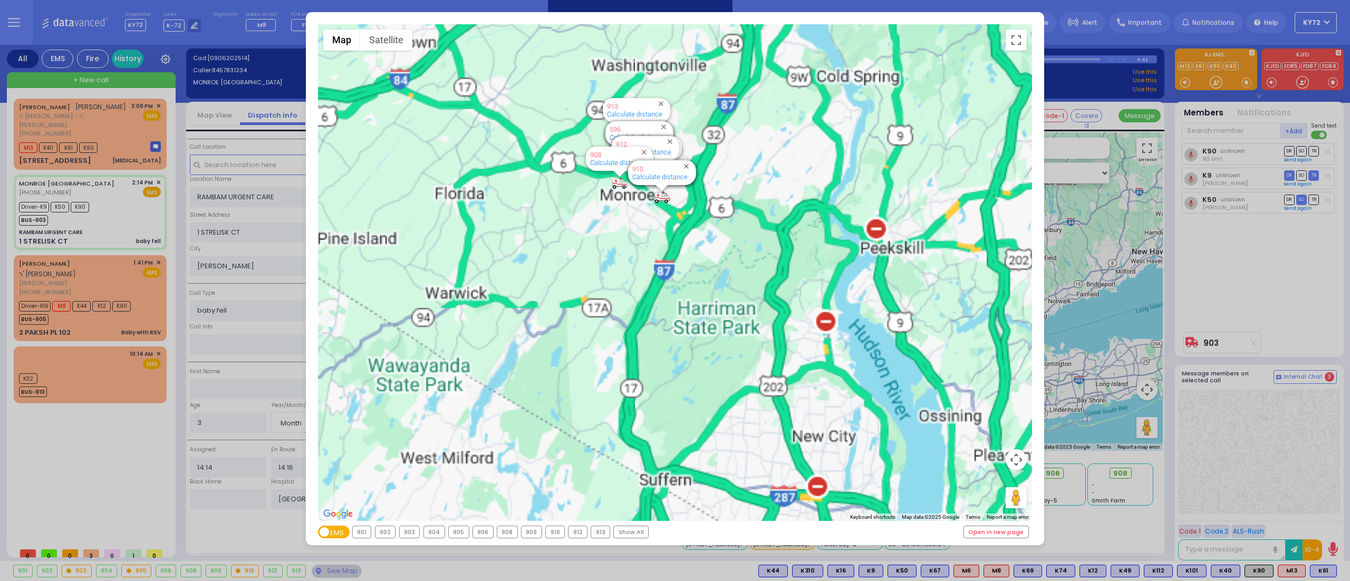
select select
radio input "true"
select select "Month"
select select "[DEMOGRAPHIC_DATA]"
select select "Hatzalah Garages"
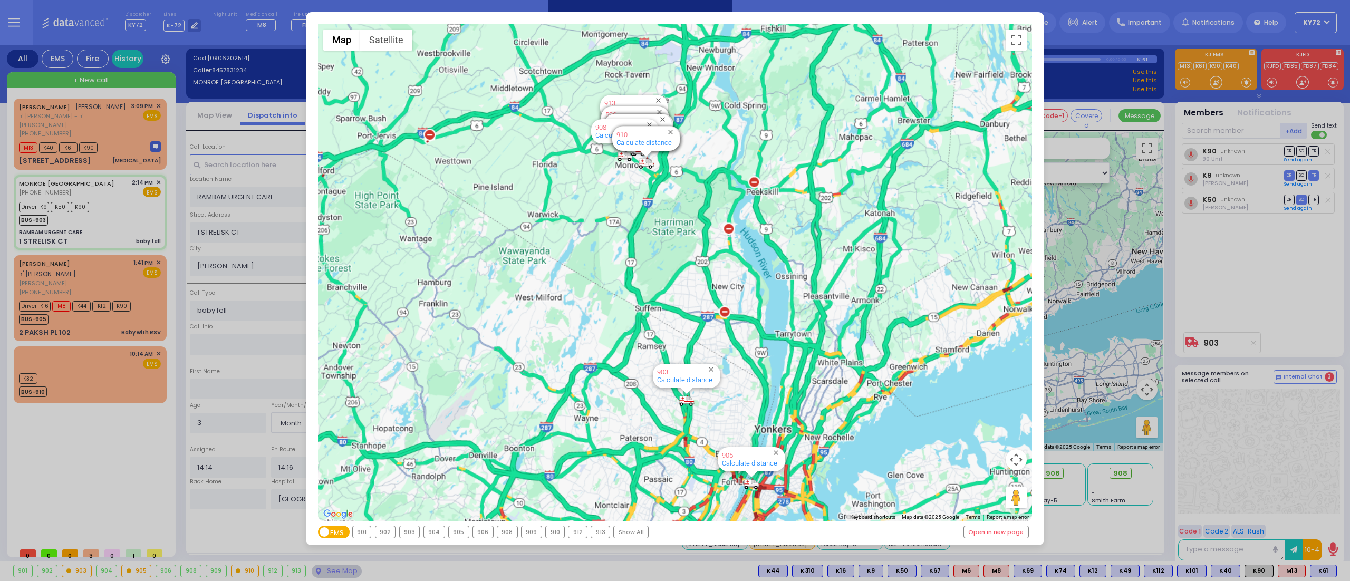
select select "MONROE"
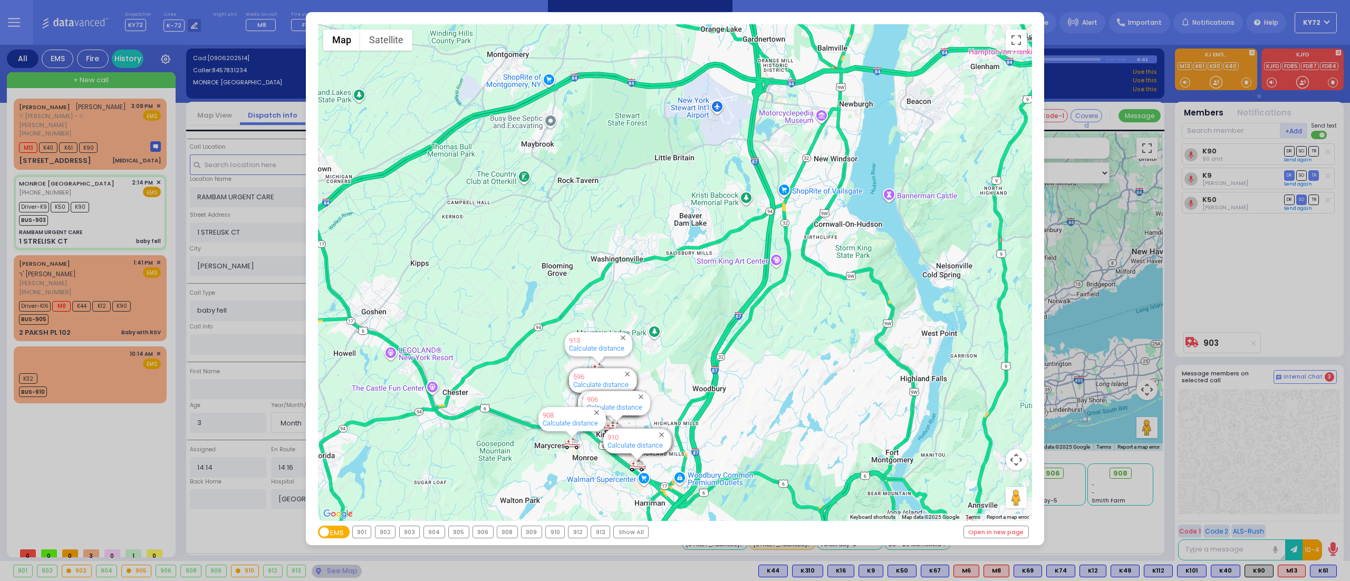
drag, startPoint x: 716, startPoint y: 157, endPoint x: 956, endPoint y: 442, distance: 372.2
click at [956, 442] on div "594 Calculate distance 595 Calculate distance 596 Calculate distance 901 Calcul…" at bounding box center [675, 272] width 714 height 497
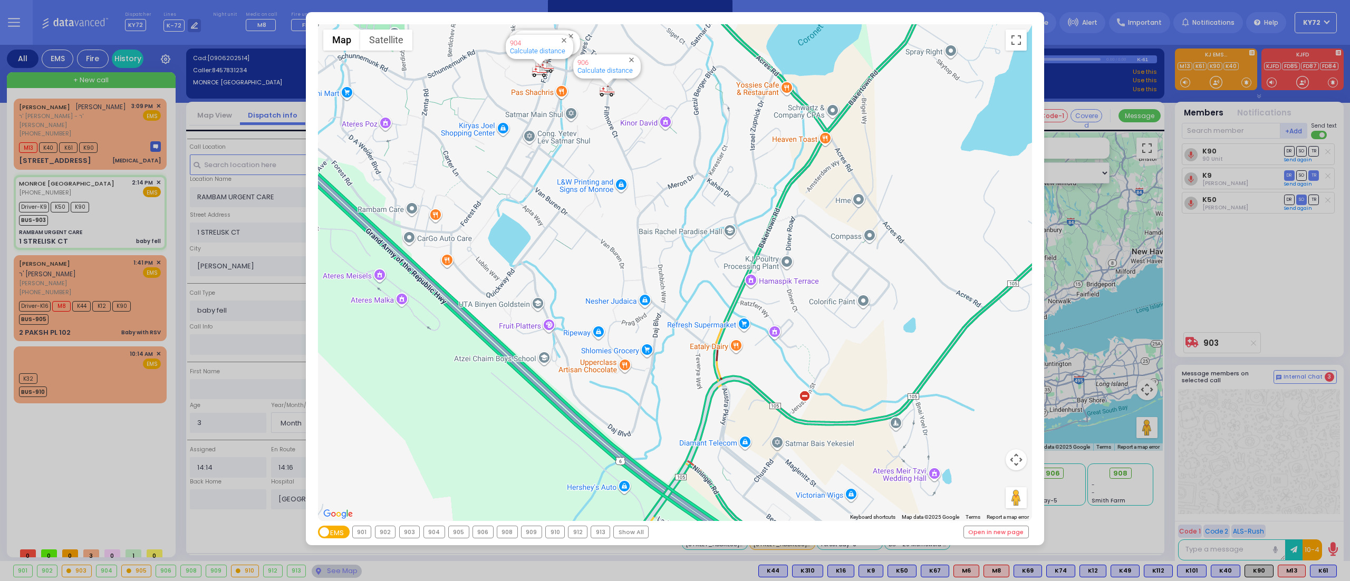
drag, startPoint x: 740, startPoint y: 229, endPoint x: 1131, endPoint y: 606, distance: 543.2
click at [1131, 580] on html "Dashboard" at bounding box center [675, 290] width 1350 height 581
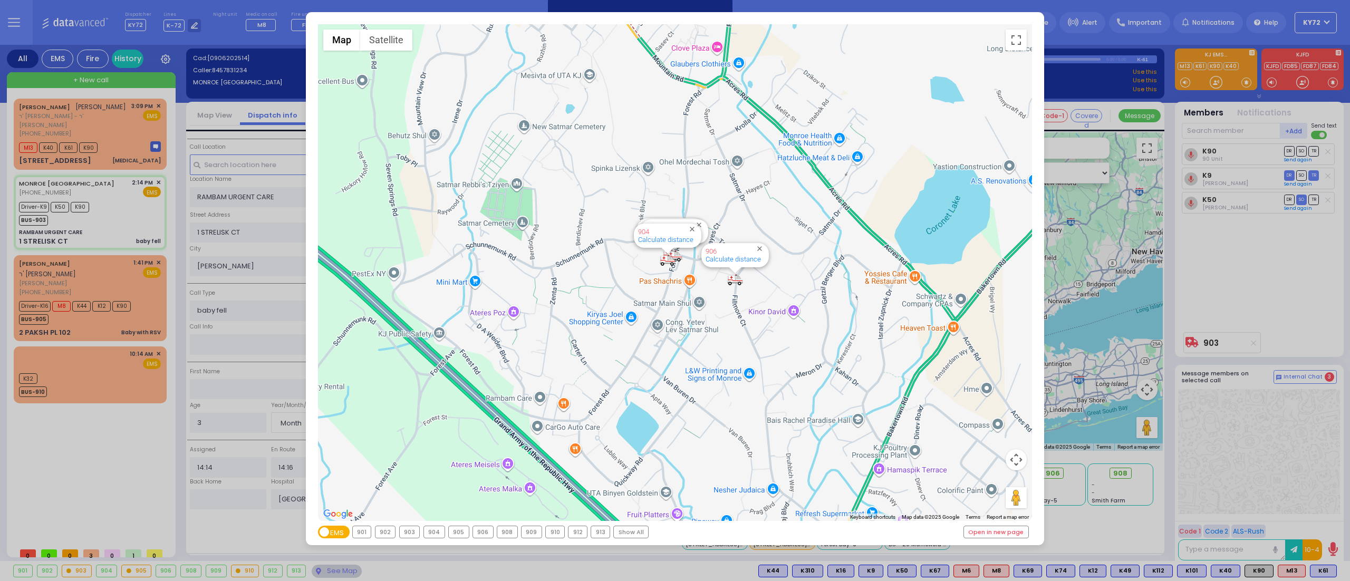
drag, startPoint x: 577, startPoint y: 383, endPoint x: 631, endPoint y: 592, distance: 215.7
click at [631, 580] on html "Dashboard" at bounding box center [675, 290] width 1350 height 581
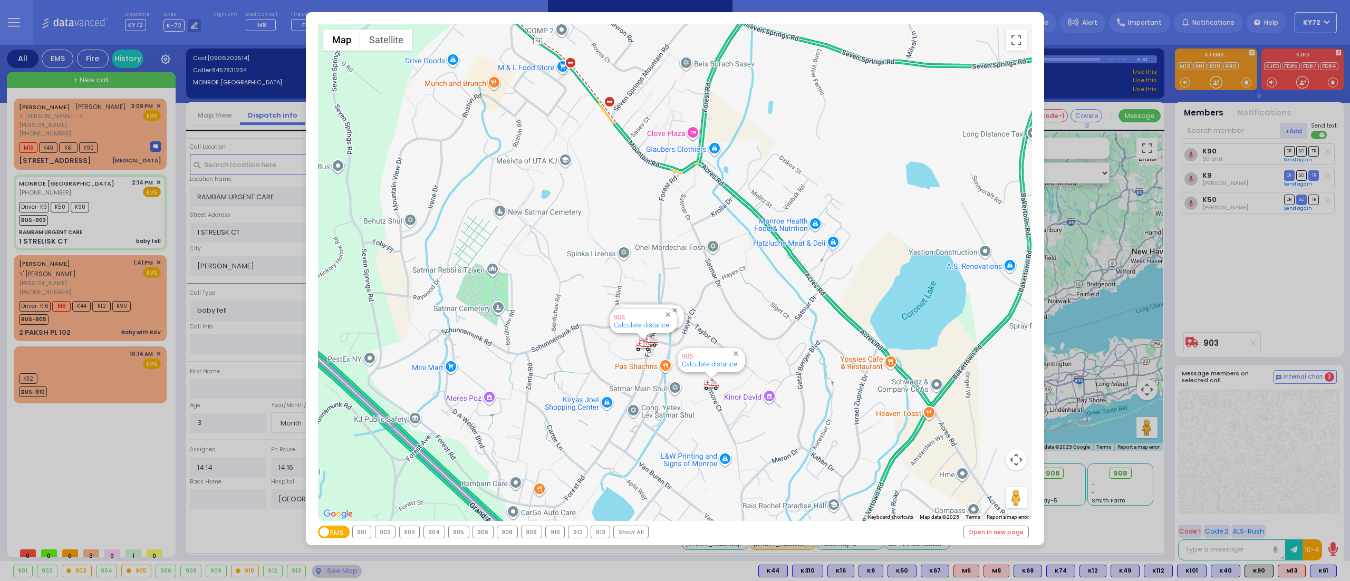
click at [80, 444] on div "← Move left → Move right ↑ Move up ↓ Move down + Zoom in - Zoom out Home Jump l…" at bounding box center [675, 290] width 1350 height 581
click at [127, 443] on div "← Move left → Move right ↑ Move up ↓ Move down + Zoom in - Zoom out Home Jump l…" at bounding box center [675, 290] width 1350 height 581
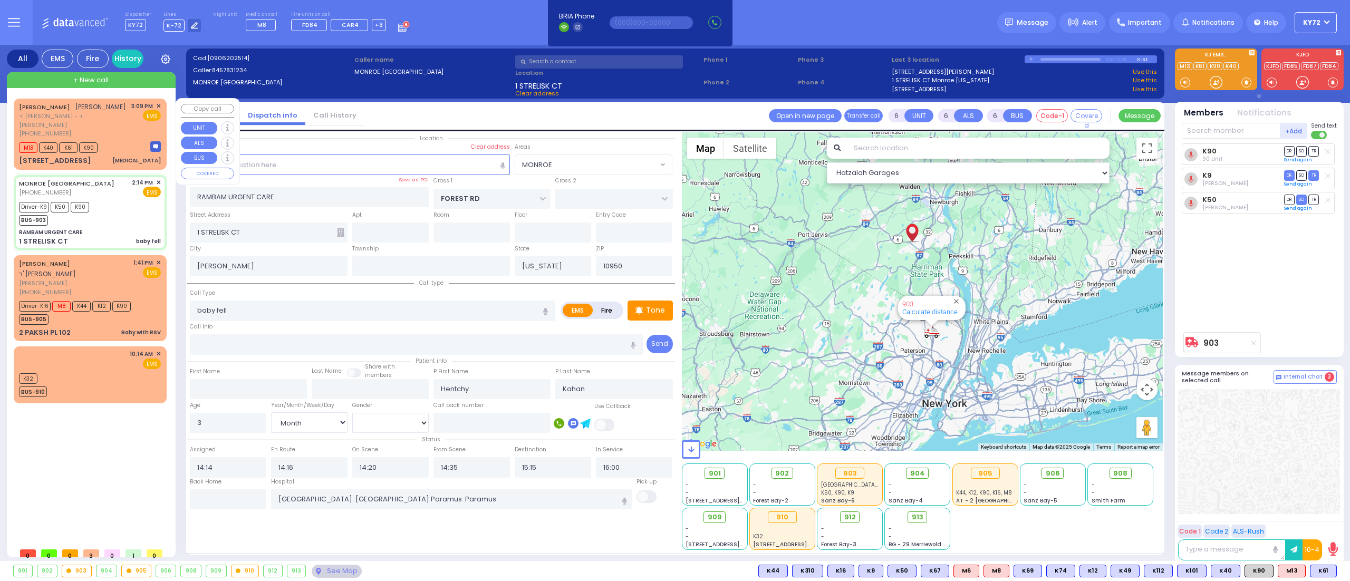
click at [120, 114] on div "[PERSON_NAME] [PERSON_NAME] ר' [PERSON_NAME] - ר' [PERSON_NAME] [PHONE_NUMBER] …" at bounding box center [90, 120] width 142 height 36
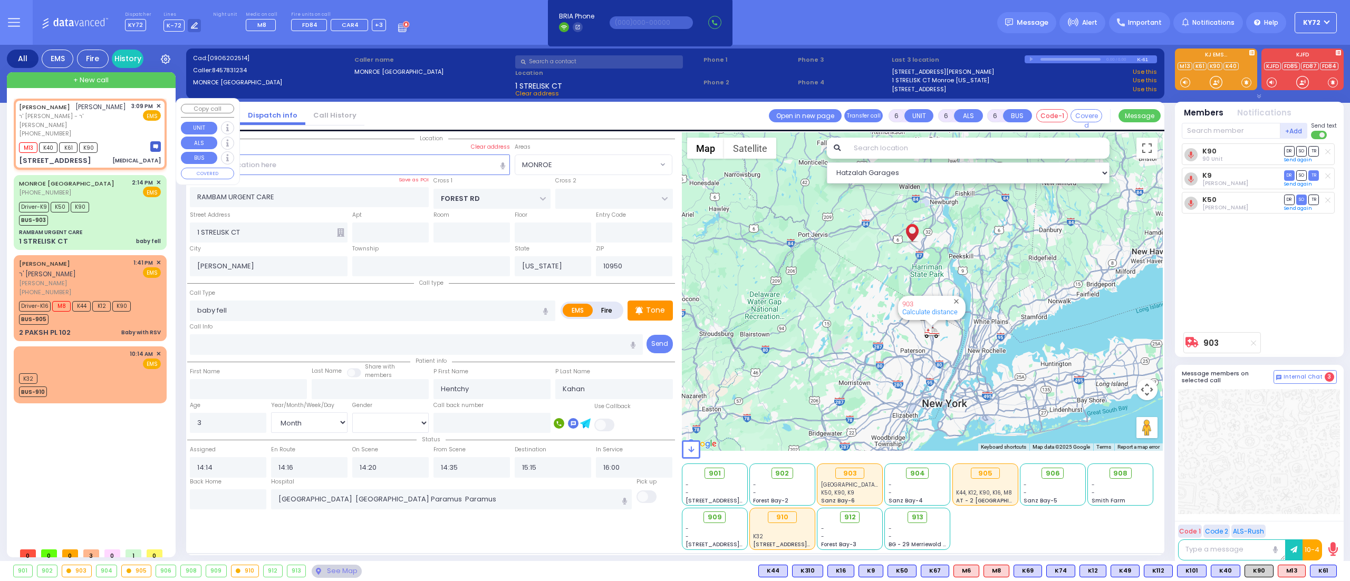
type input "3"
type input "1"
select select
type input "[MEDICAL_DATA]"
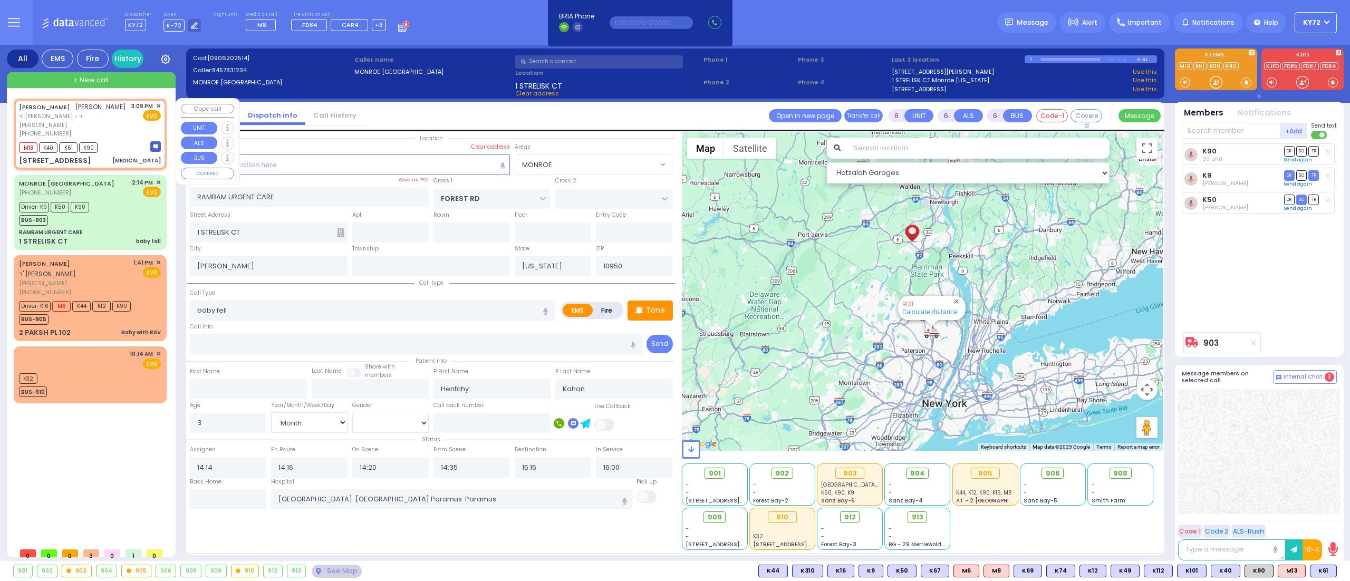
radio input "true"
type input "[PERSON_NAME]"
type input "WEINBERGER"
select select
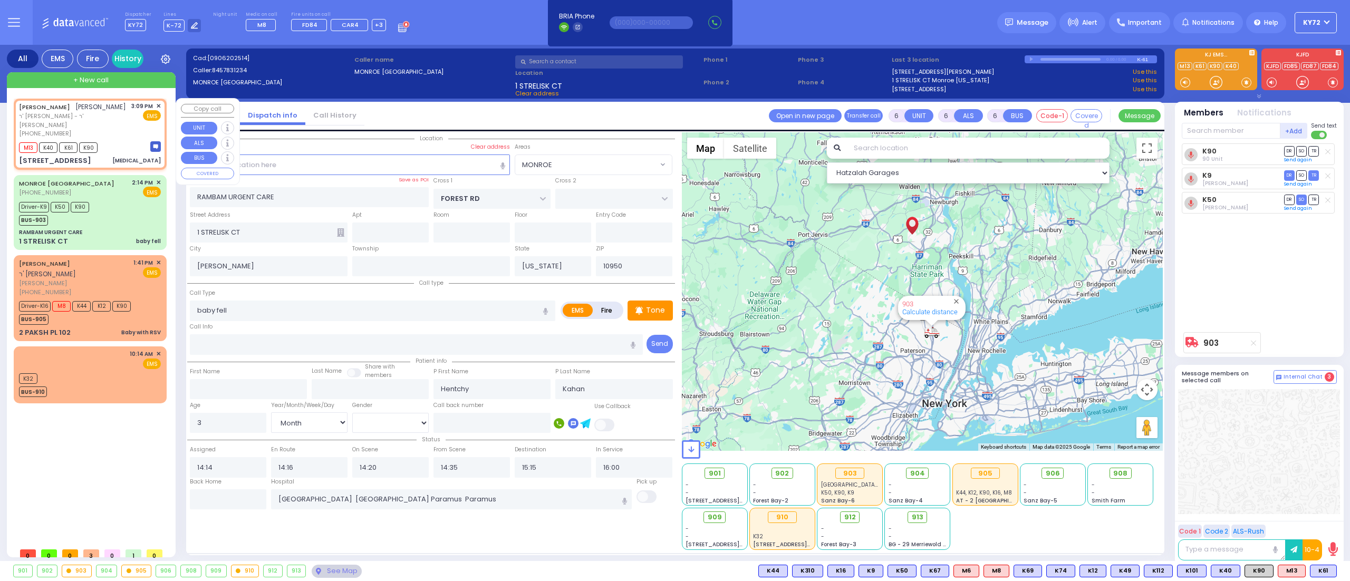
type input "15:09"
type input "15:10"
type input "FILLMORE COURT"
type input "[STREET_ADDRESS]"
type input "105"
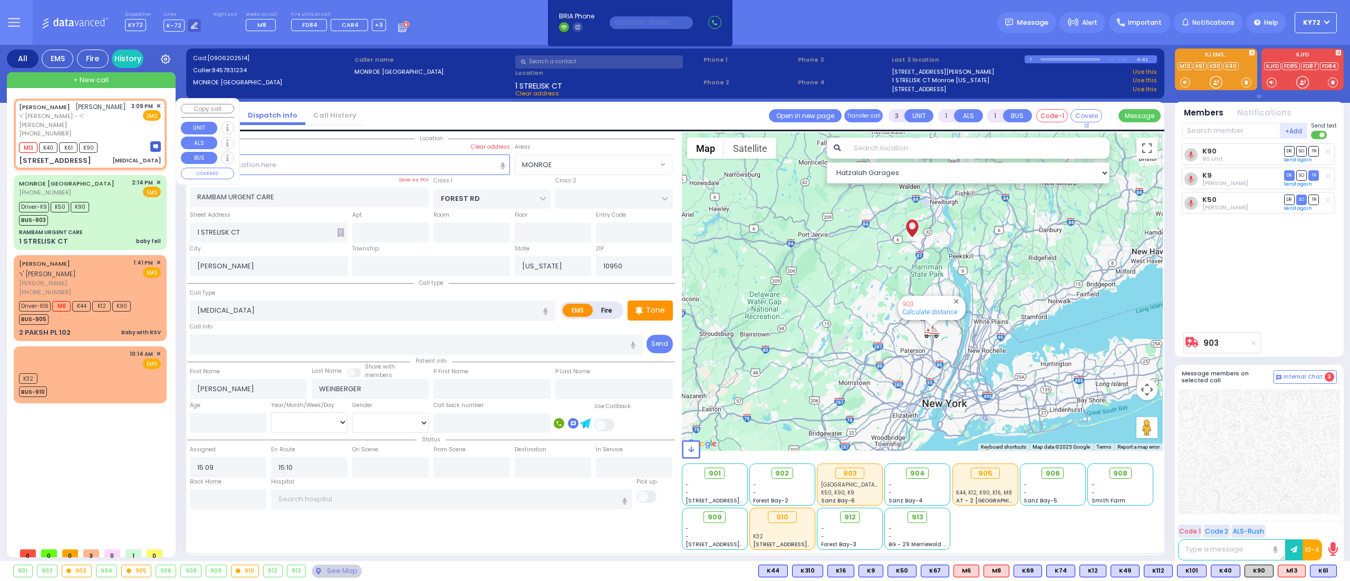
type input "Monroe"
select select "SECTION 2"
select select "Hatzalah Garages"
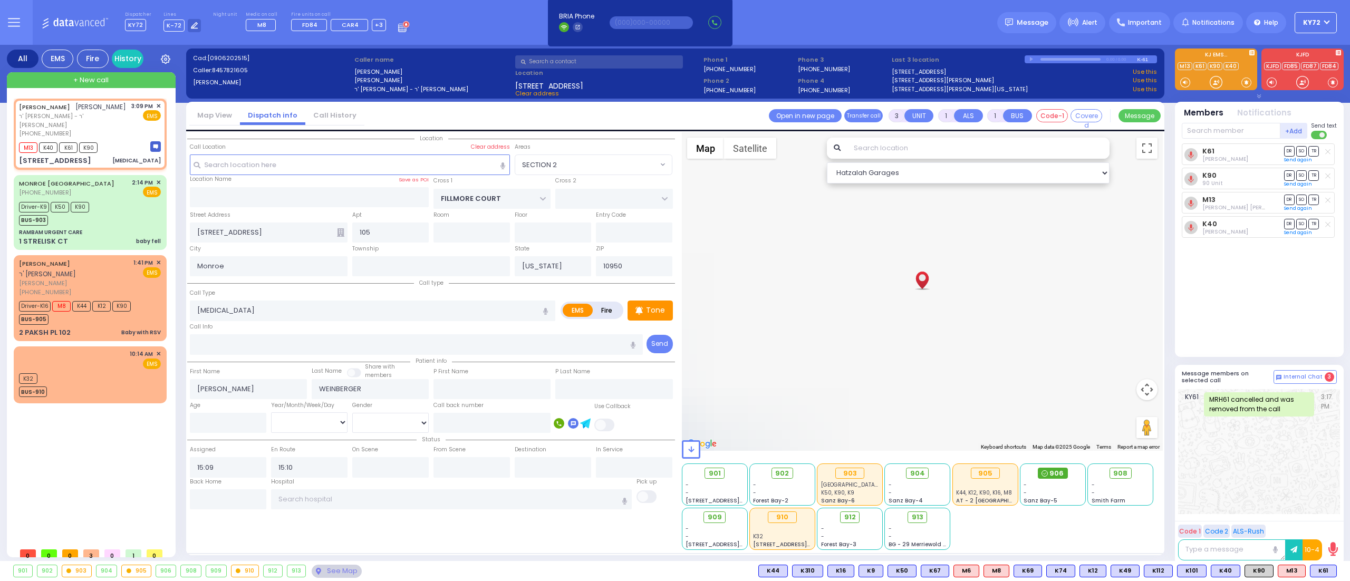
click at [1054, 474] on span "906" at bounding box center [1056, 473] width 14 height 11
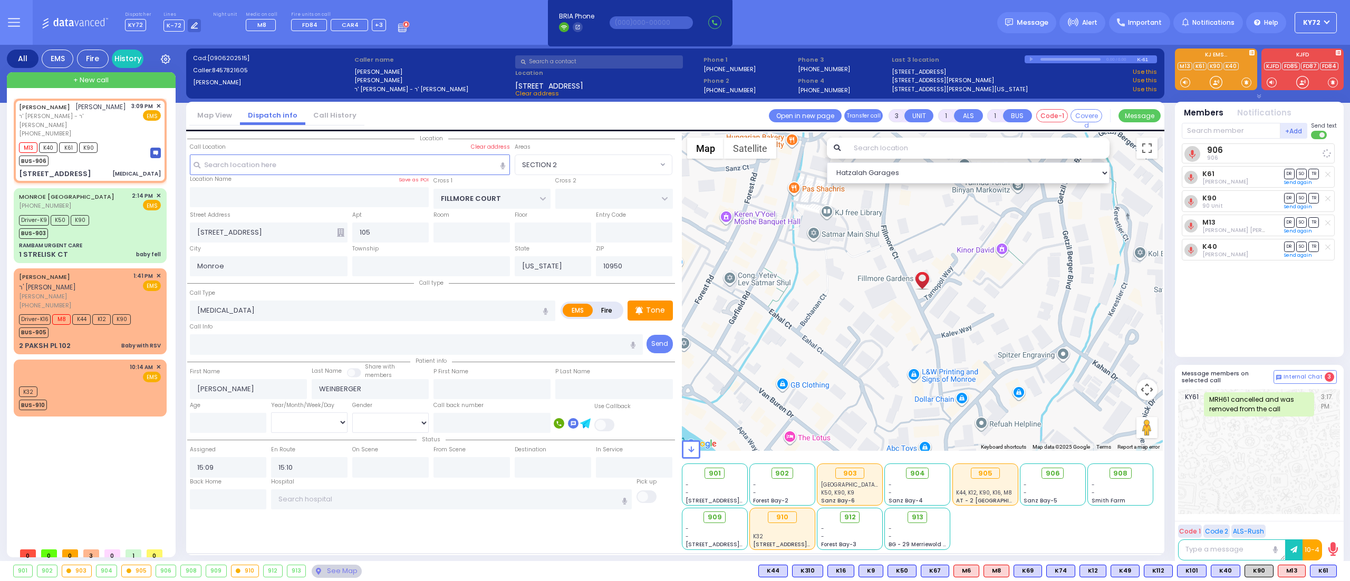
select select
radio input "true"
select select
select select "Hatzalah Garages"
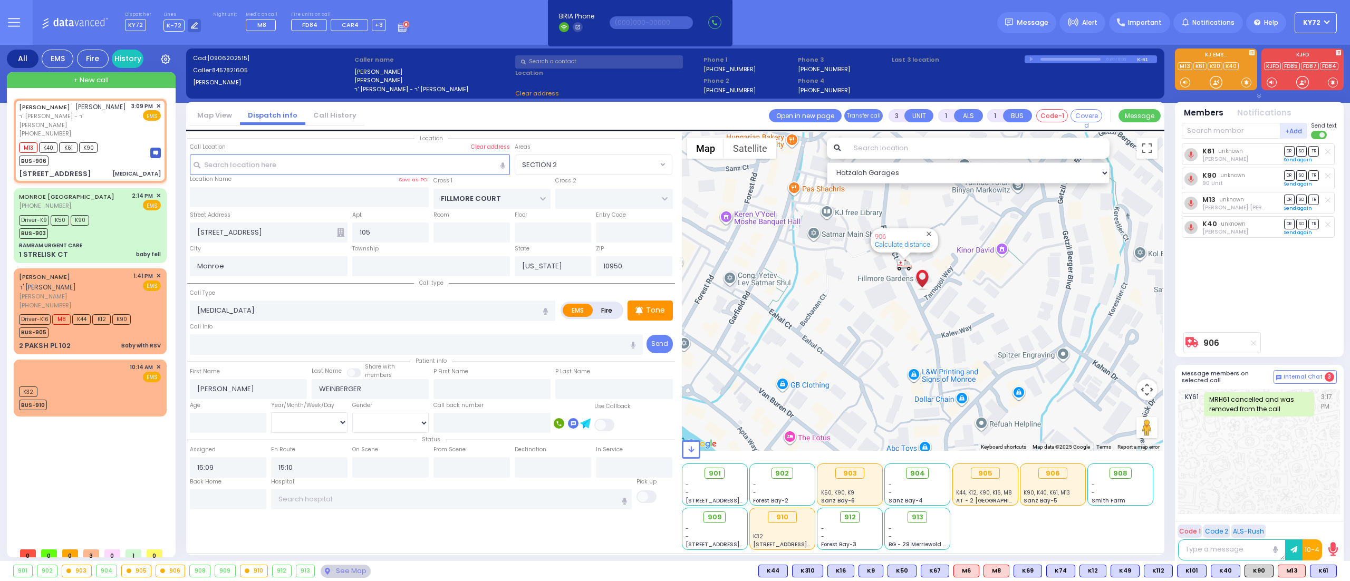
select select "SECTION 2"
click at [102, 384] on div "K32 BUS-910" at bounding box center [90, 397] width 142 height 26
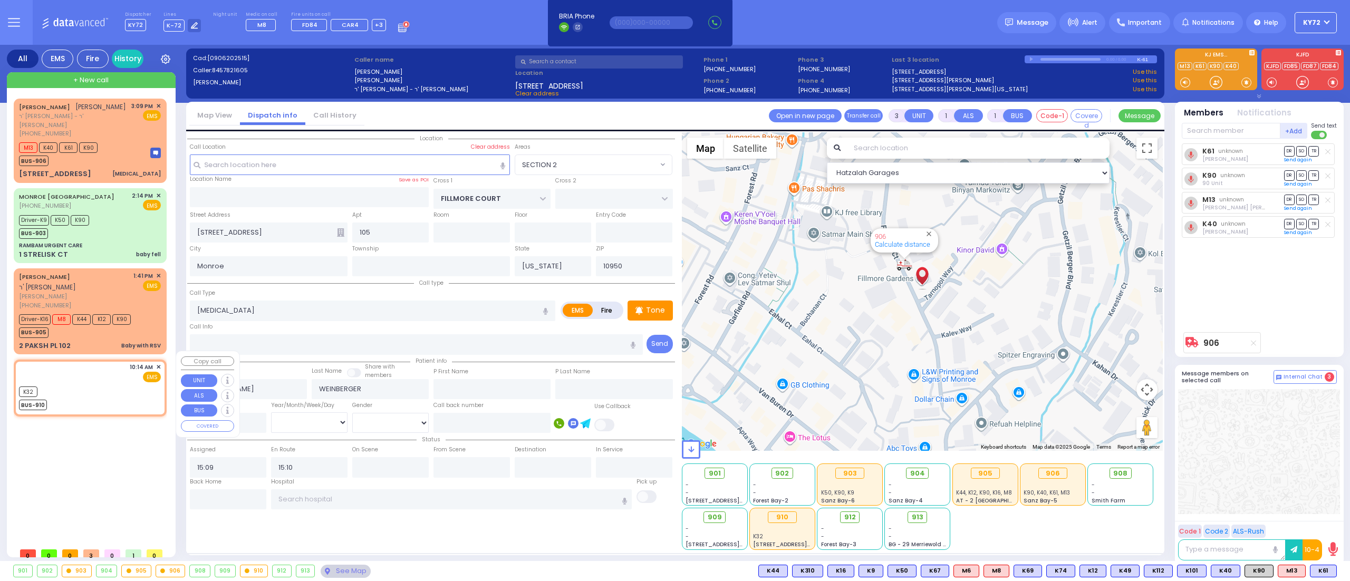
type input "2"
select select
radio input "true"
select select
type input "10:14"
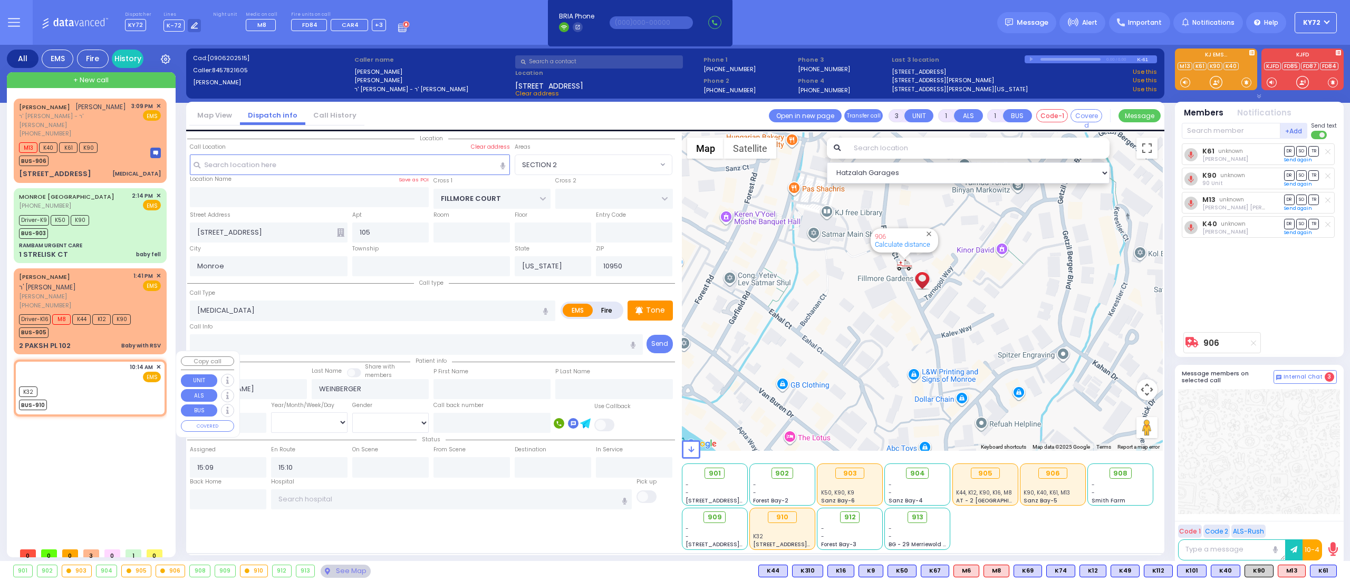
type input "10:14"
type input "15:13"
select select "Hatzalah Garages"
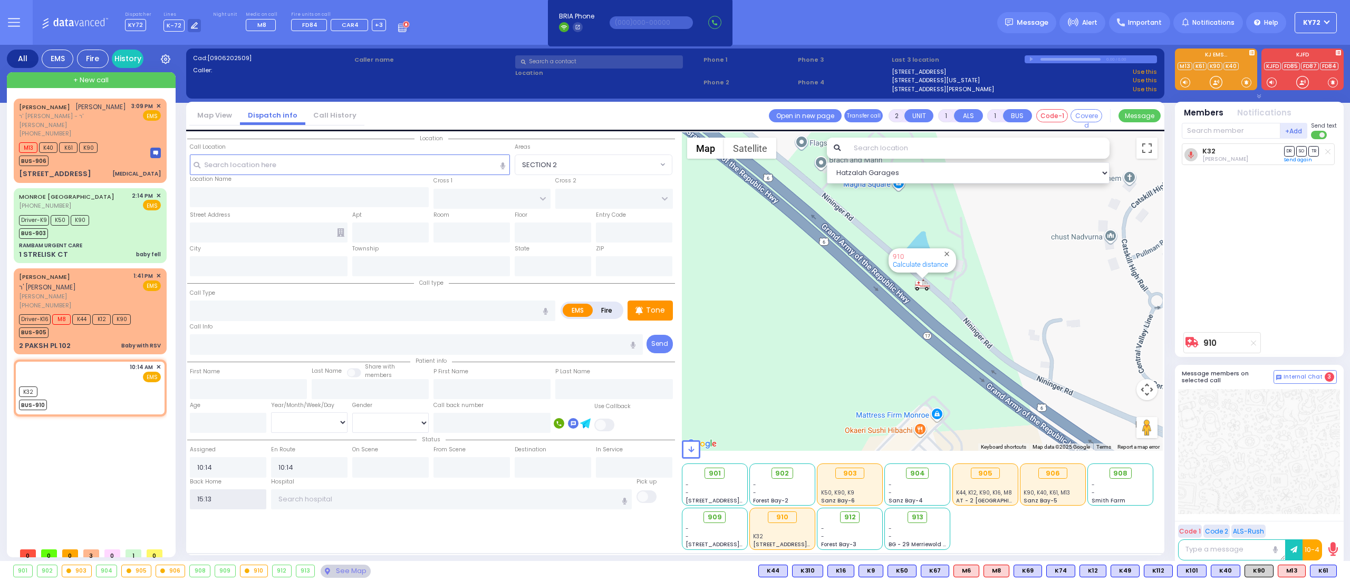
click at [245, 501] on input "15:13" at bounding box center [228, 499] width 76 height 20
click at [230, 501] on input "15:13" at bounding box center [228, 499] width 76 height 20
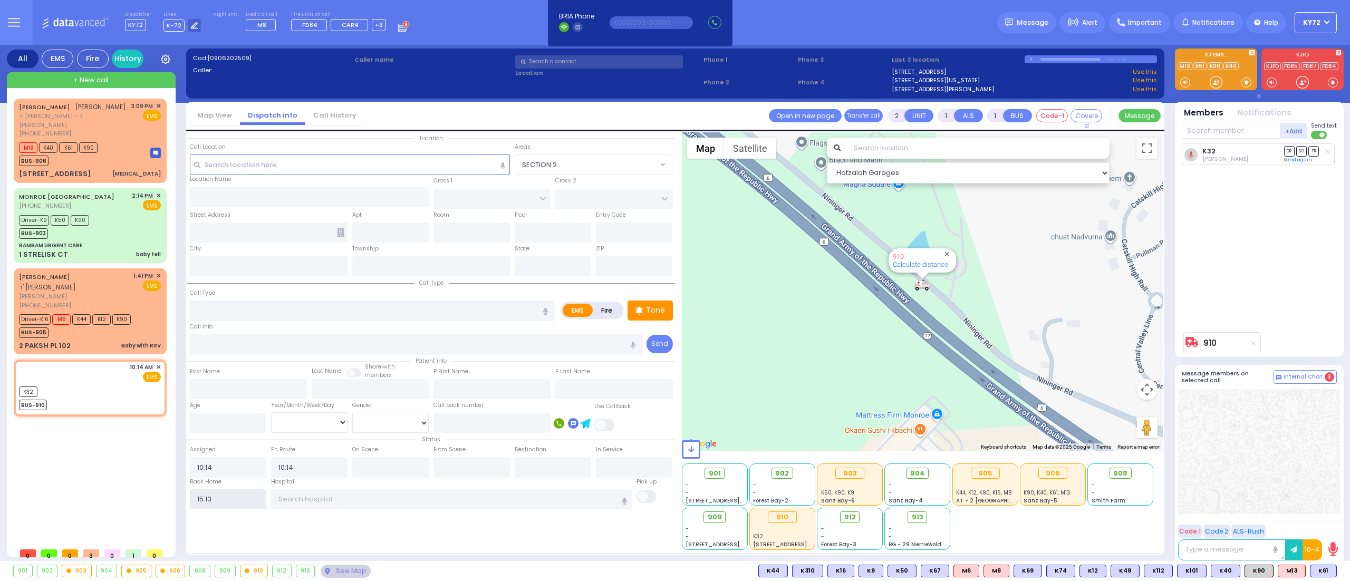
click at [230, 501] on input "15:13" at bounding box center [228, 499] width 76 height 20
click at [122, 384] on div "K32 BUS-910" at bounding box center [90, 397] width 142 height 26
select select
radio input "true"
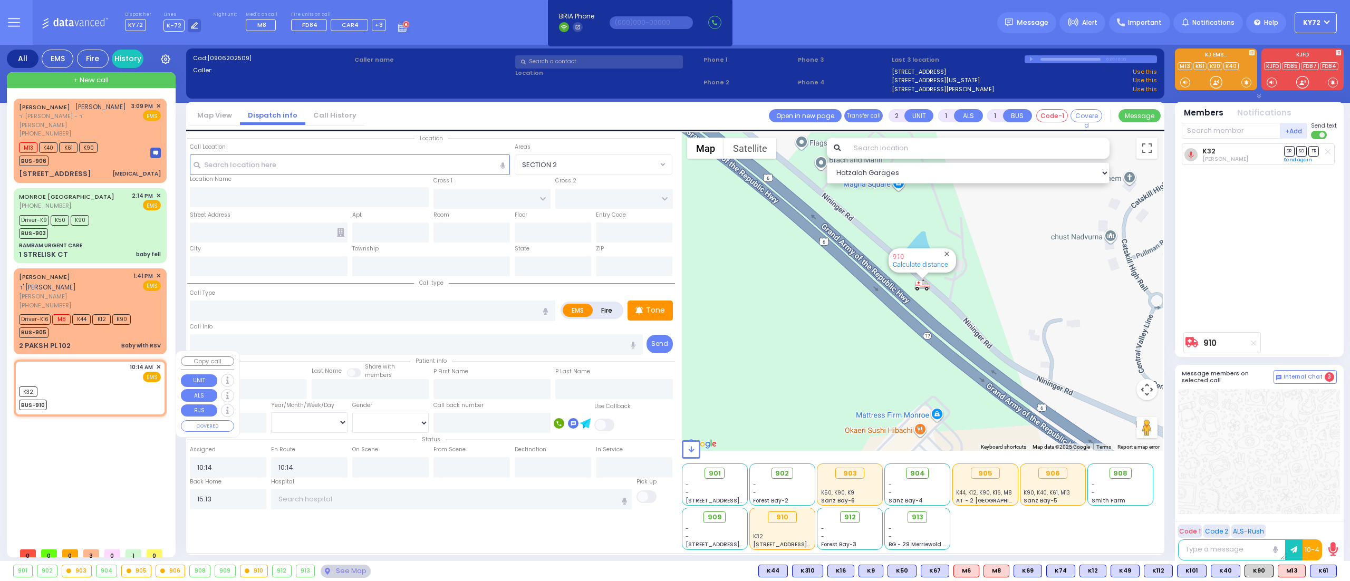
select select
select select "Hatzalah Garages"
click at [1250, 343] on icon at bounding box center [1252, 343] width 5 height 6
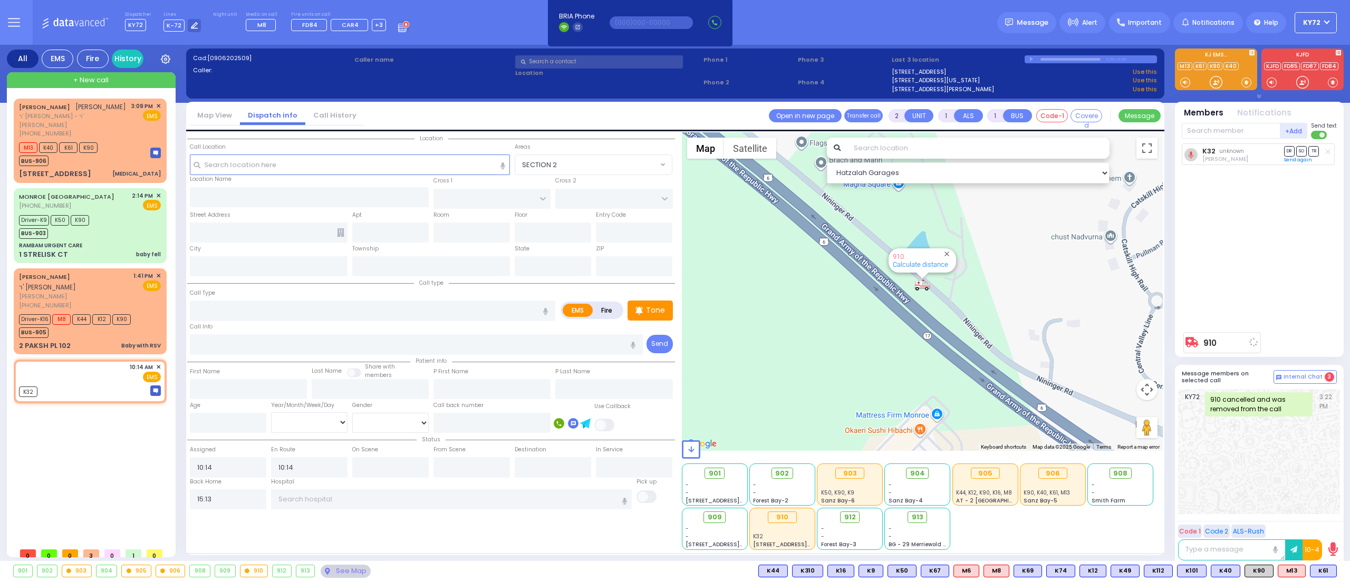
select select
radio input "true"
select select
select select "Hatzalah Garages"
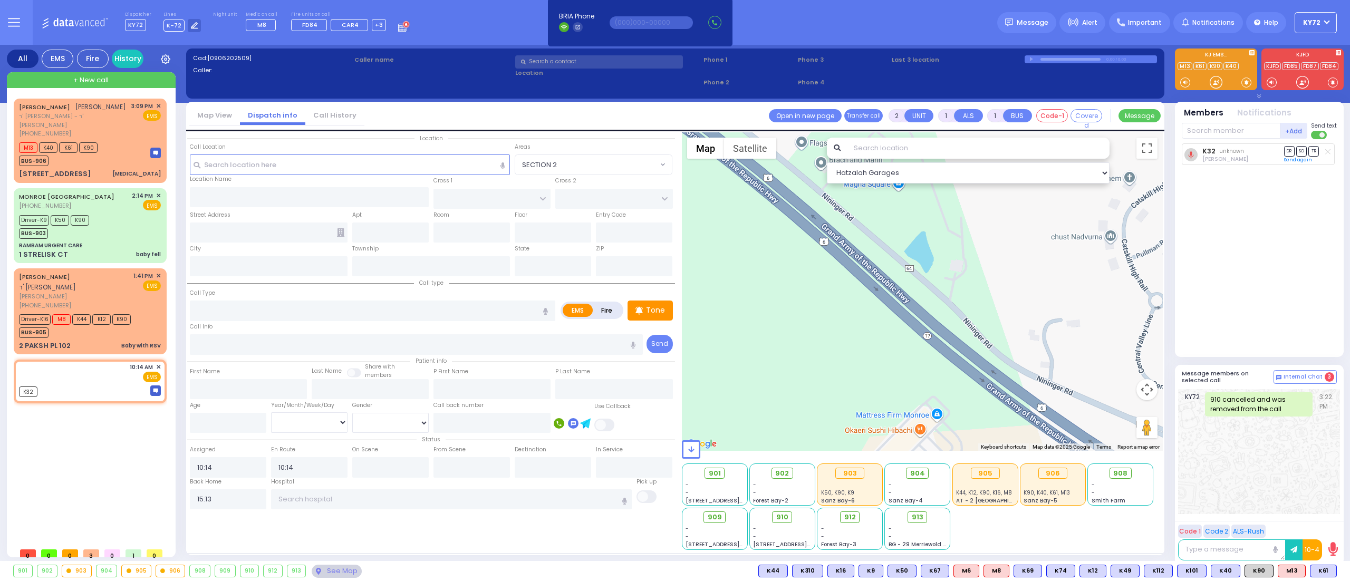
click at [1327, 153] on icon at bounding box center [1327, 152] width 5 height 6
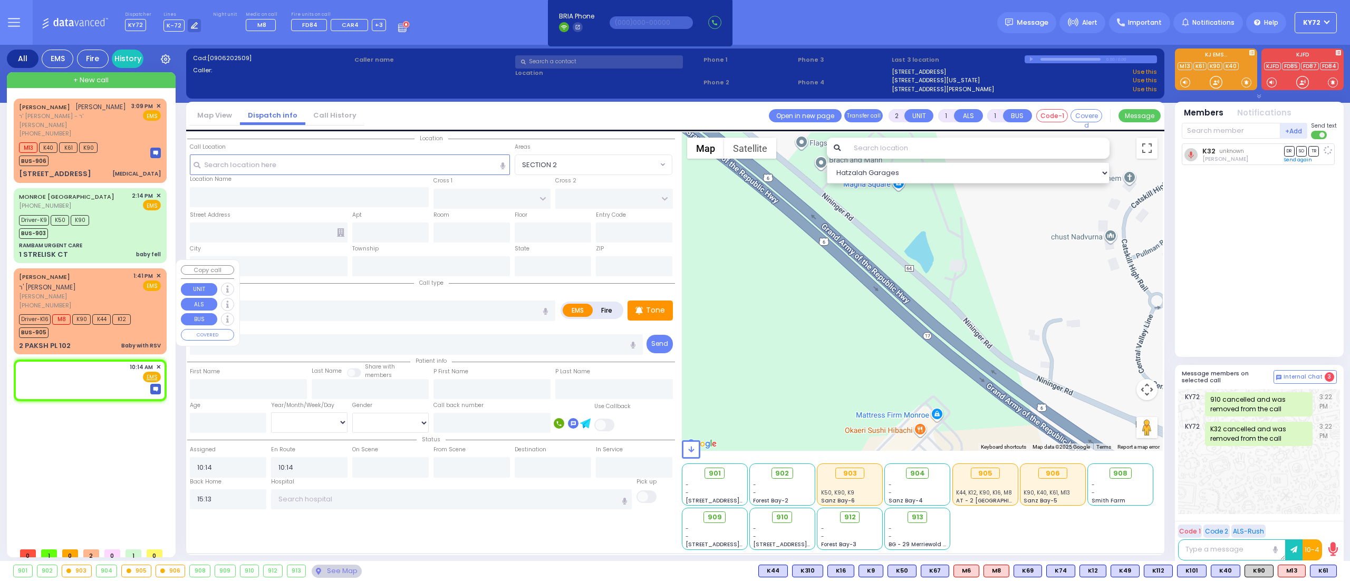
select select
radio input "true"
select select
select select "Hatzalah Garages"
click at [157, 363] on span "✕" at bounding box center [158, 367] width 5 height 9
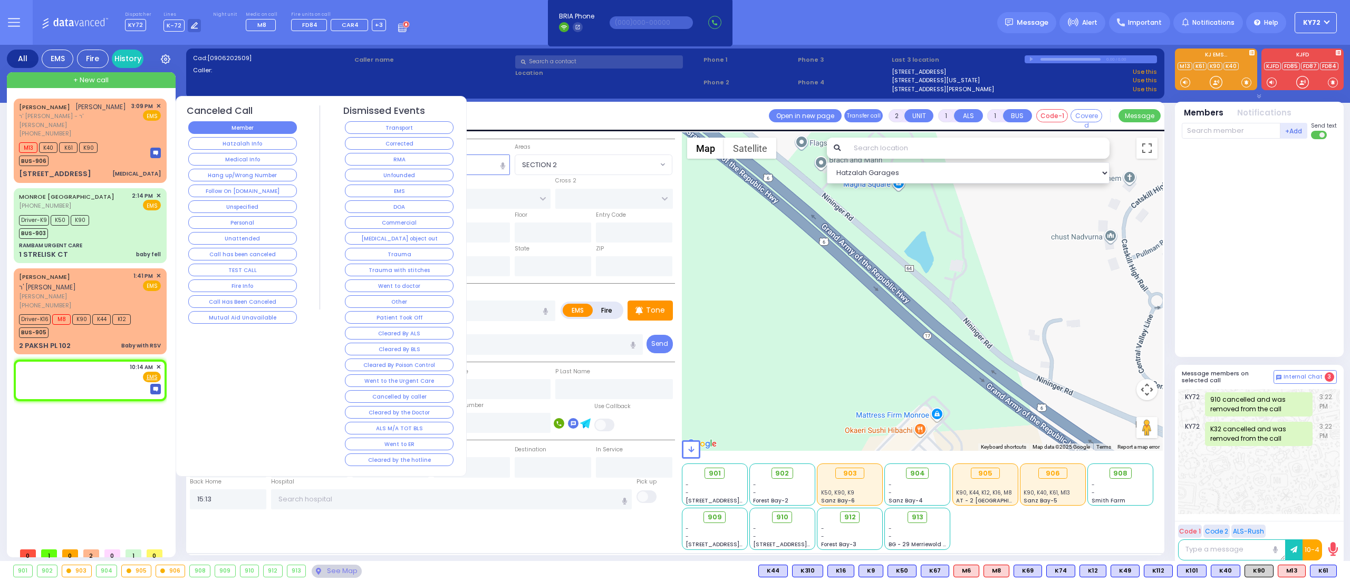
click at [272, 126] on button "Member" at bounding box center [242, 127] width 109 height 13
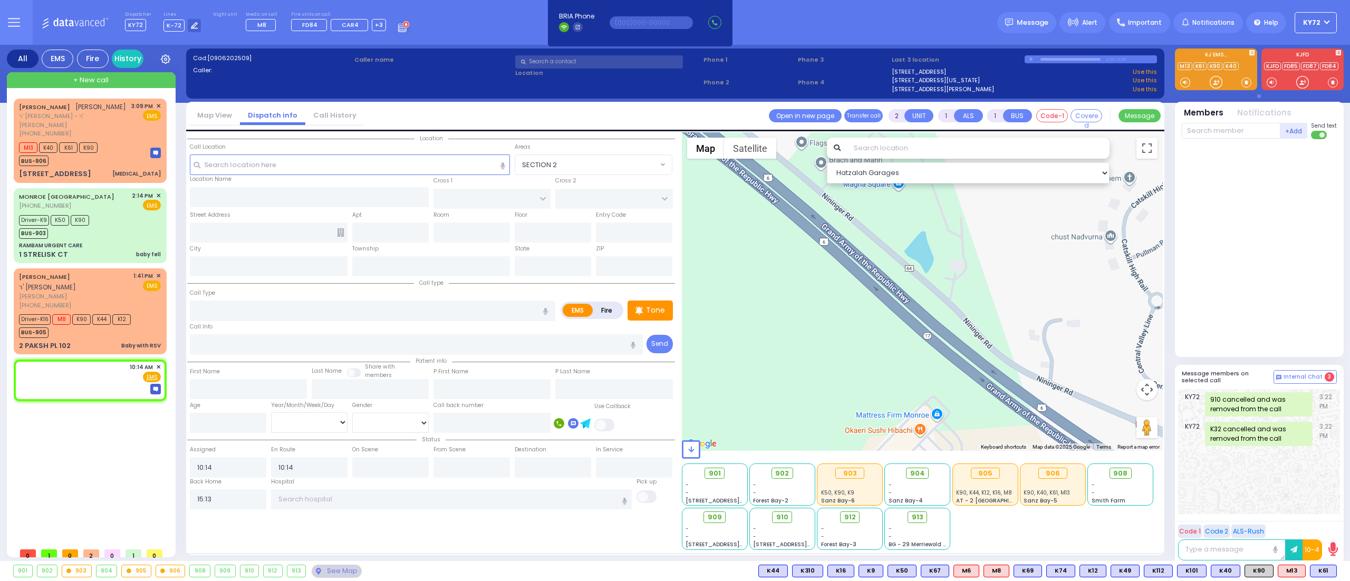
select select
radio input "true"
select select
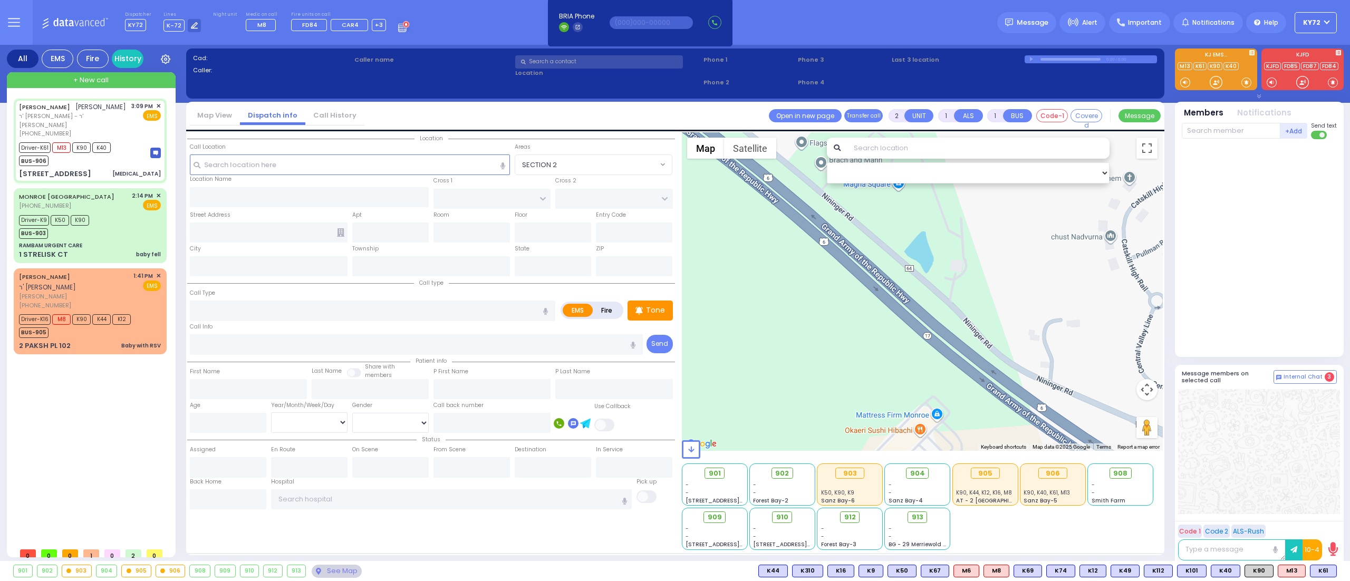
type input "6"
select select
type input "[MEDICAL_DATA]"
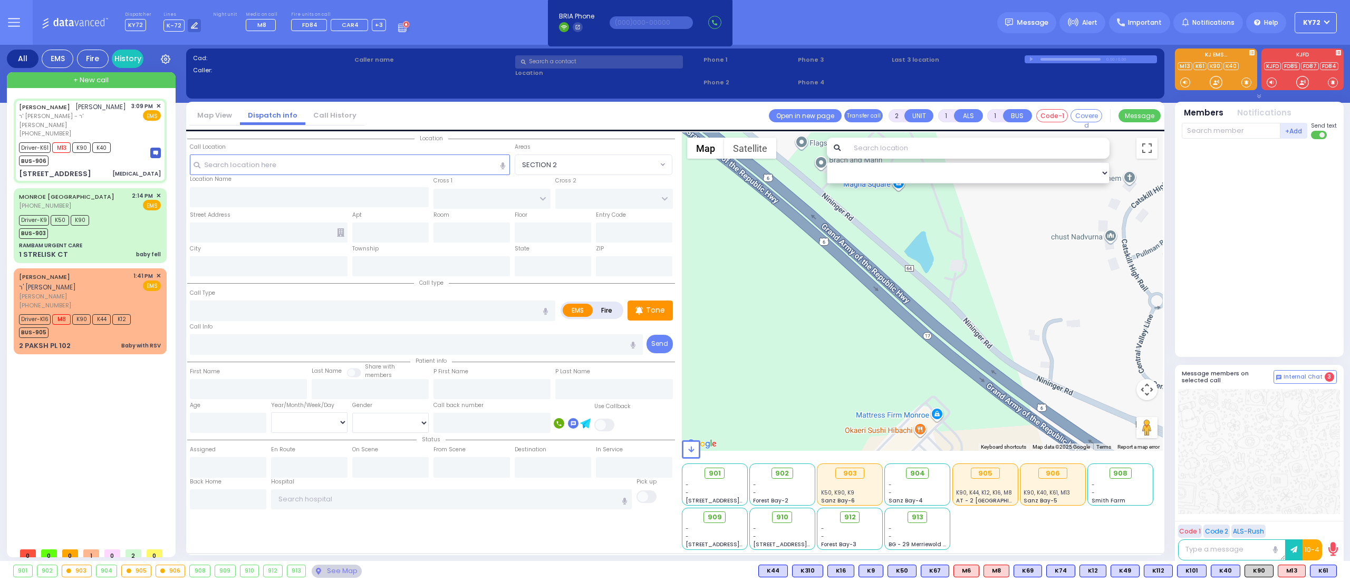
radio input "true"
type input "[PERSON_NAME]"
type input "WEINBERGER"
type input "[PERSON_NAME]"
type input "Bando"
